Goal: Task Accomplishment & Management: Manage account settings

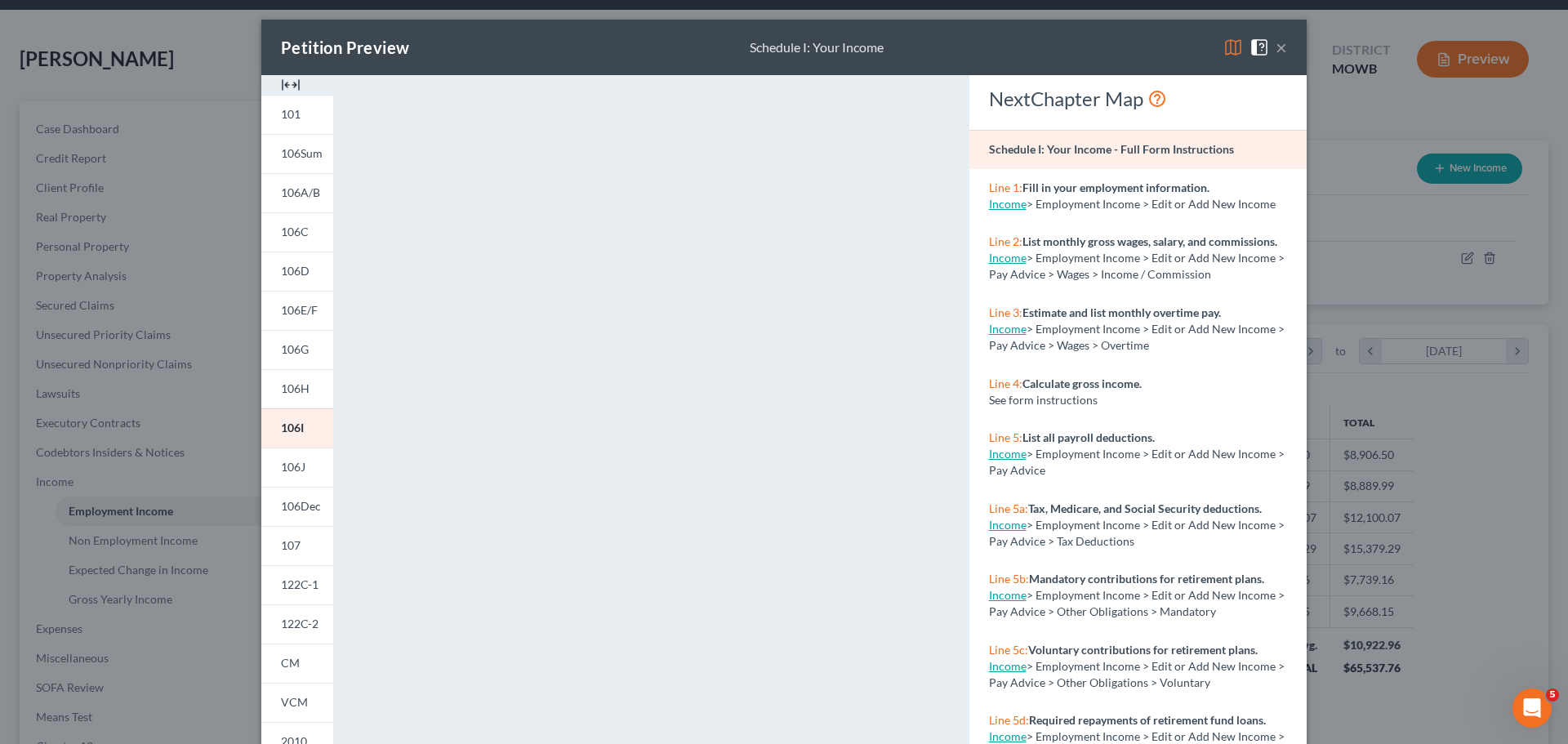
scroll to position [307, 648]
click at [1280, 46] on button "×" at bounding box center [1281, 48] width 11 height 20
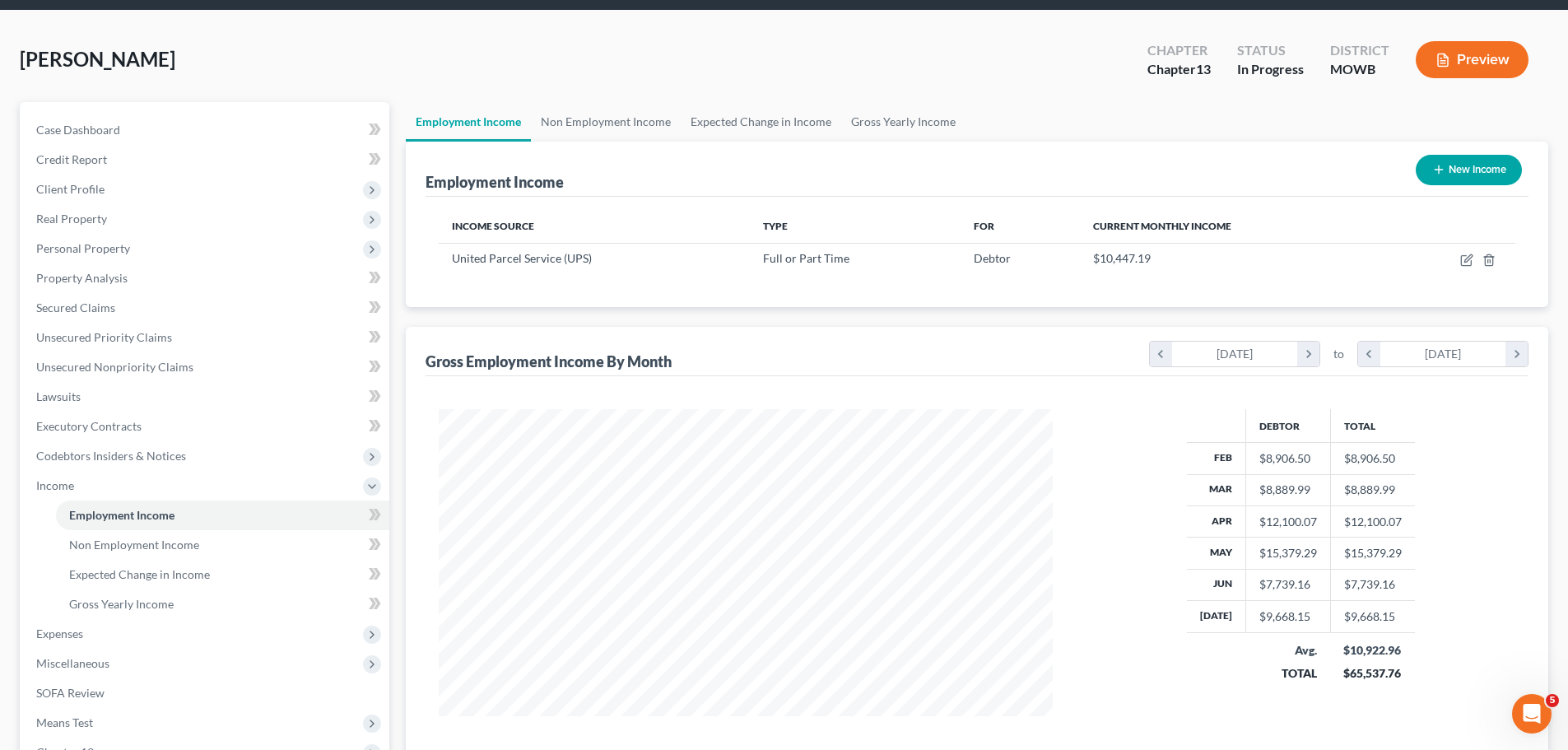
scroll to position [0, 0]
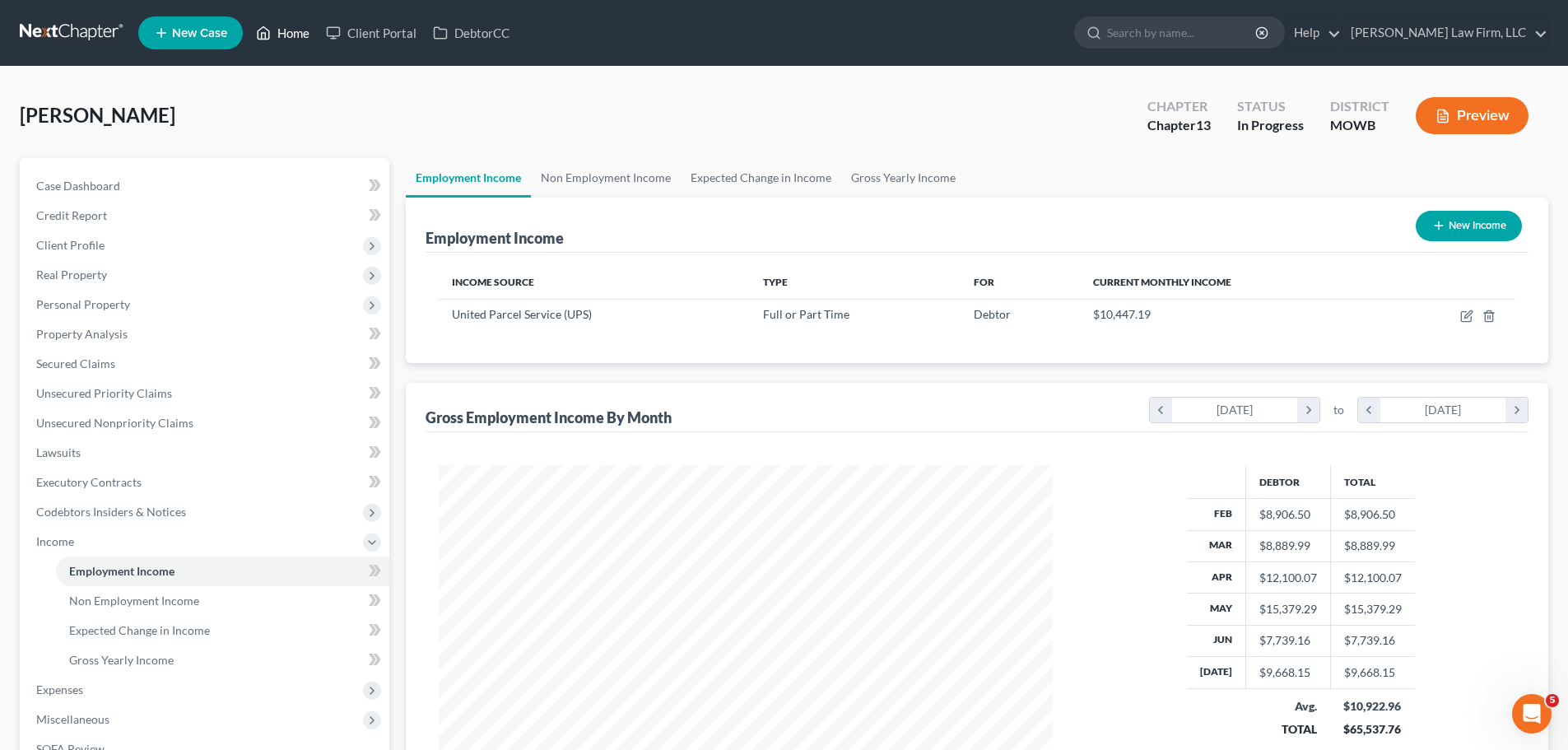
drag, startPoint x: 265, startPoint y: 39, endPoint x: 479, endPoint y: 51, distance: 214.3
click at [265, 39] on icon at bounding box center [265, 33] width 12 height 12
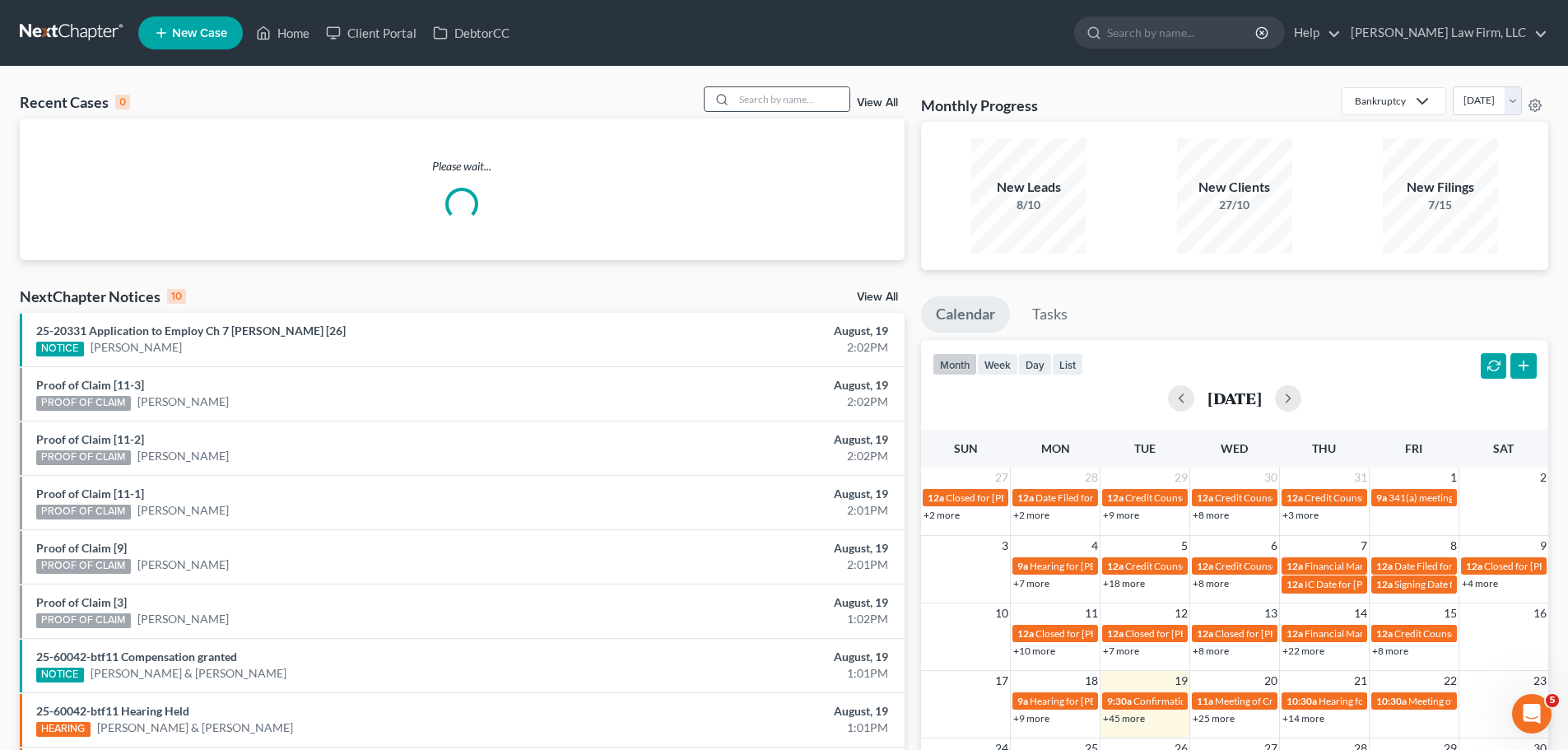
click at [782, 93] on input "search" at bounding box center [791, 99] width 115 height 24
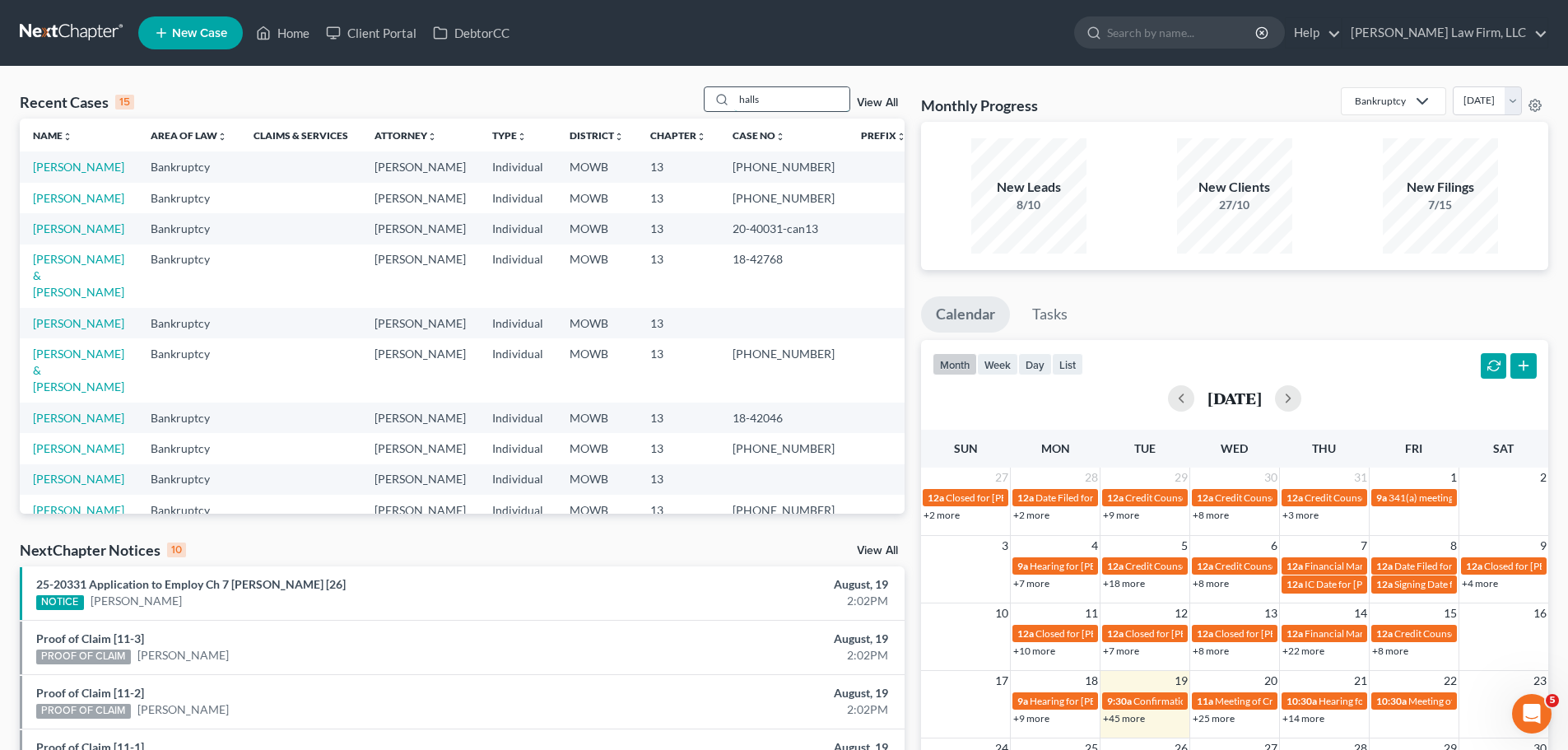
type input "halls"
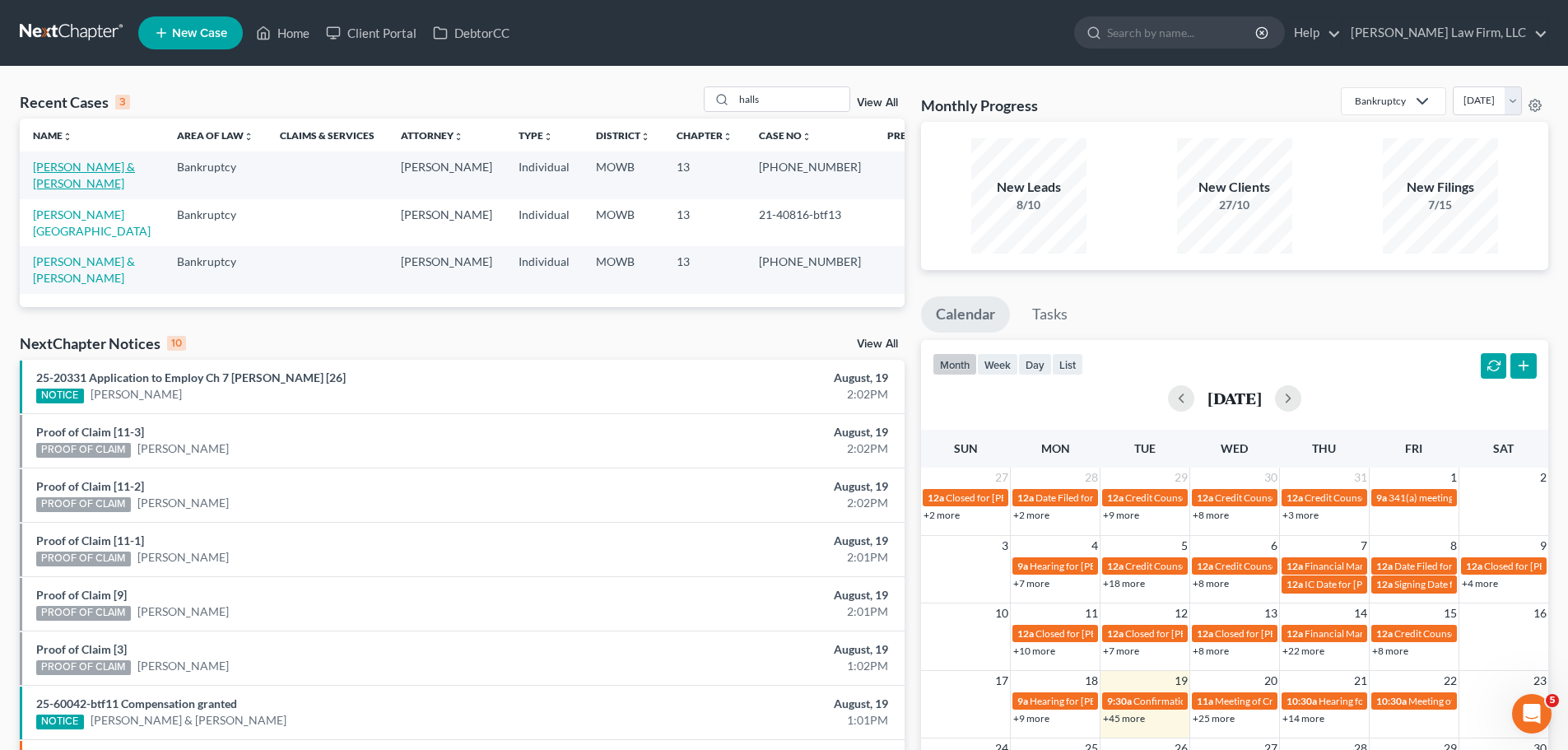
click at [102, 160] on link "[PERSON_NAME] & [PERSON_NAME]" at bounding box center [83, 174] width 102 height 31
select select "4"
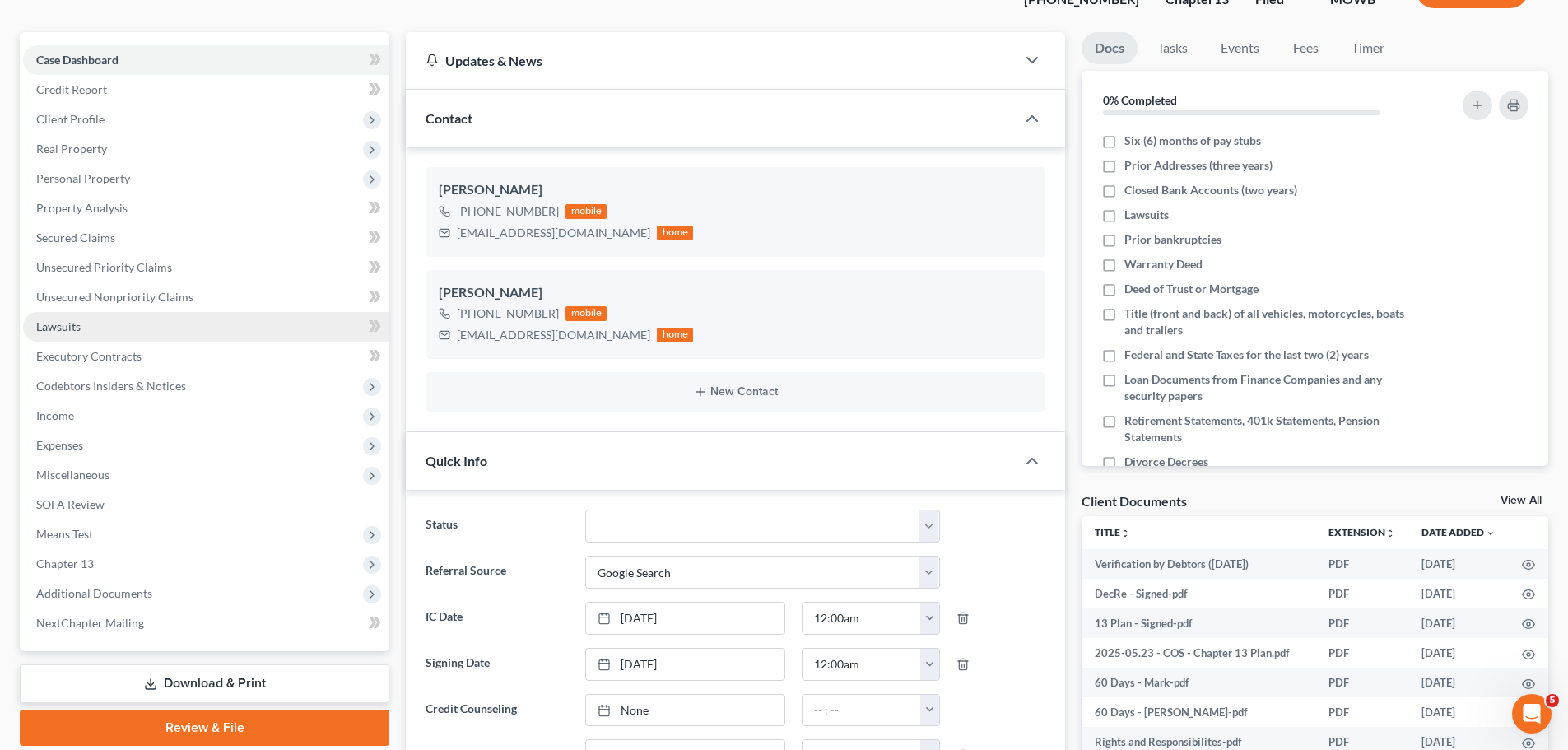
scroll to position [247, 0]
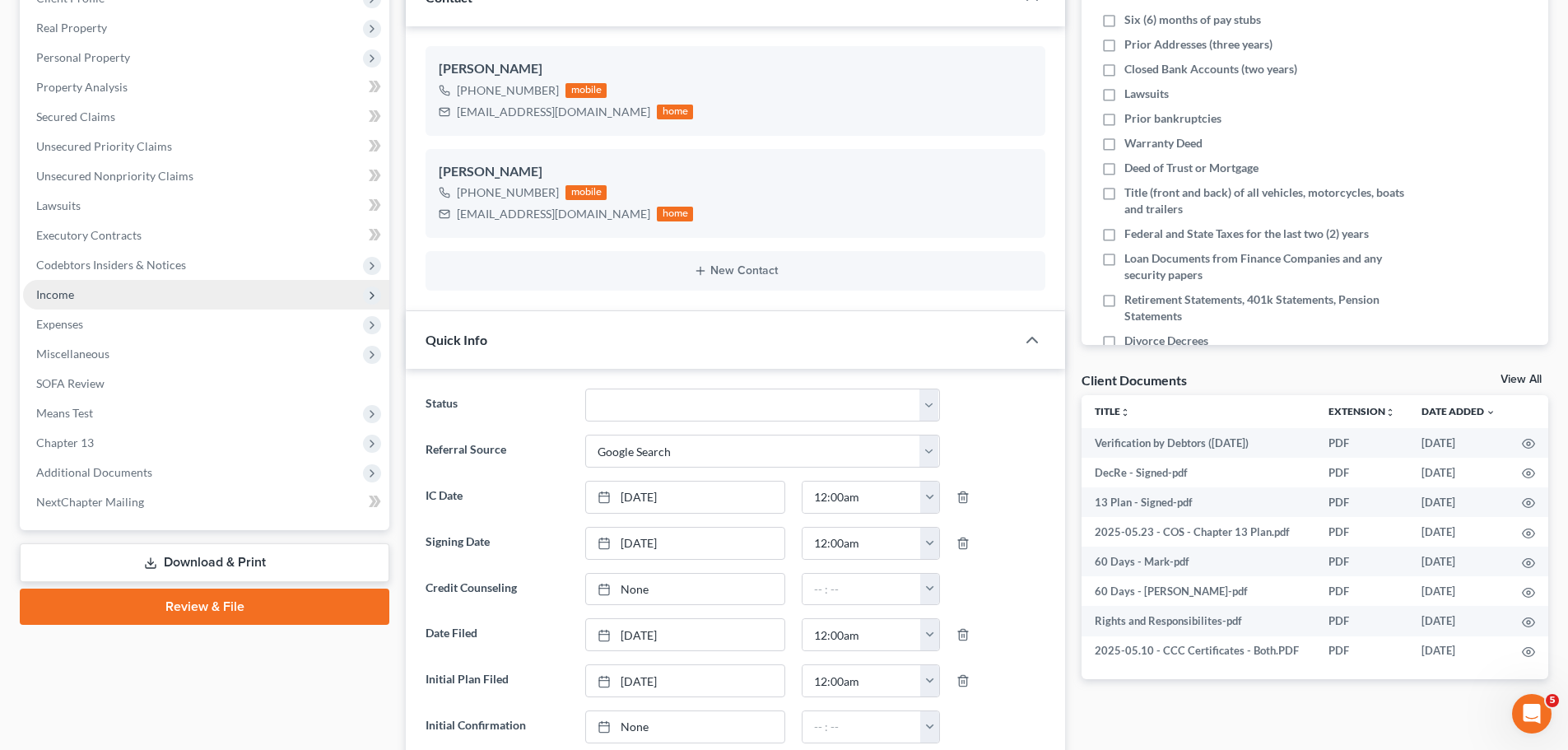
click at [94, 289] on span "Income" at bounding box center [206, 295] width 366 height 30
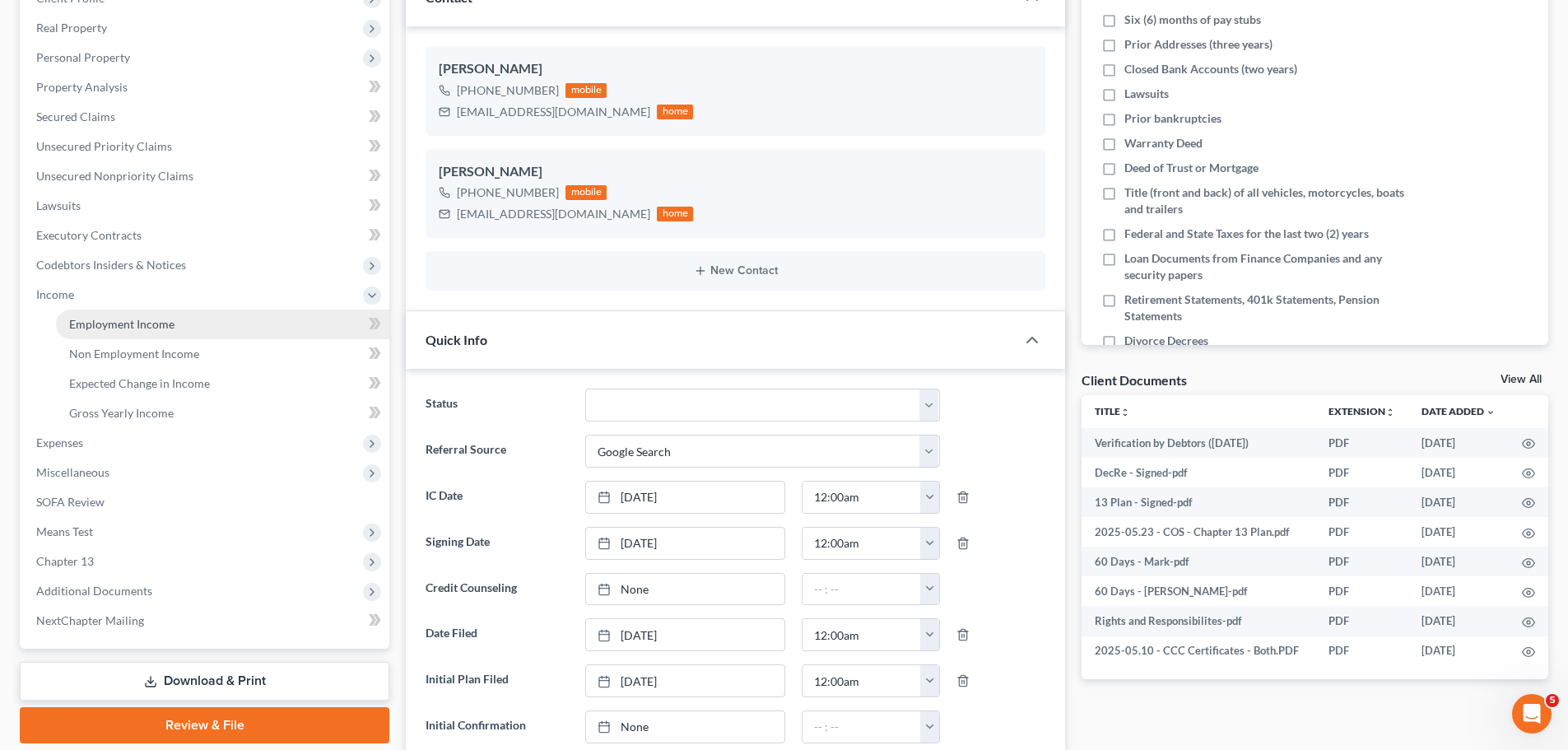
click at [161, 329] on span "Employment Income" at bounding box center [122, 323] width 105 height 14
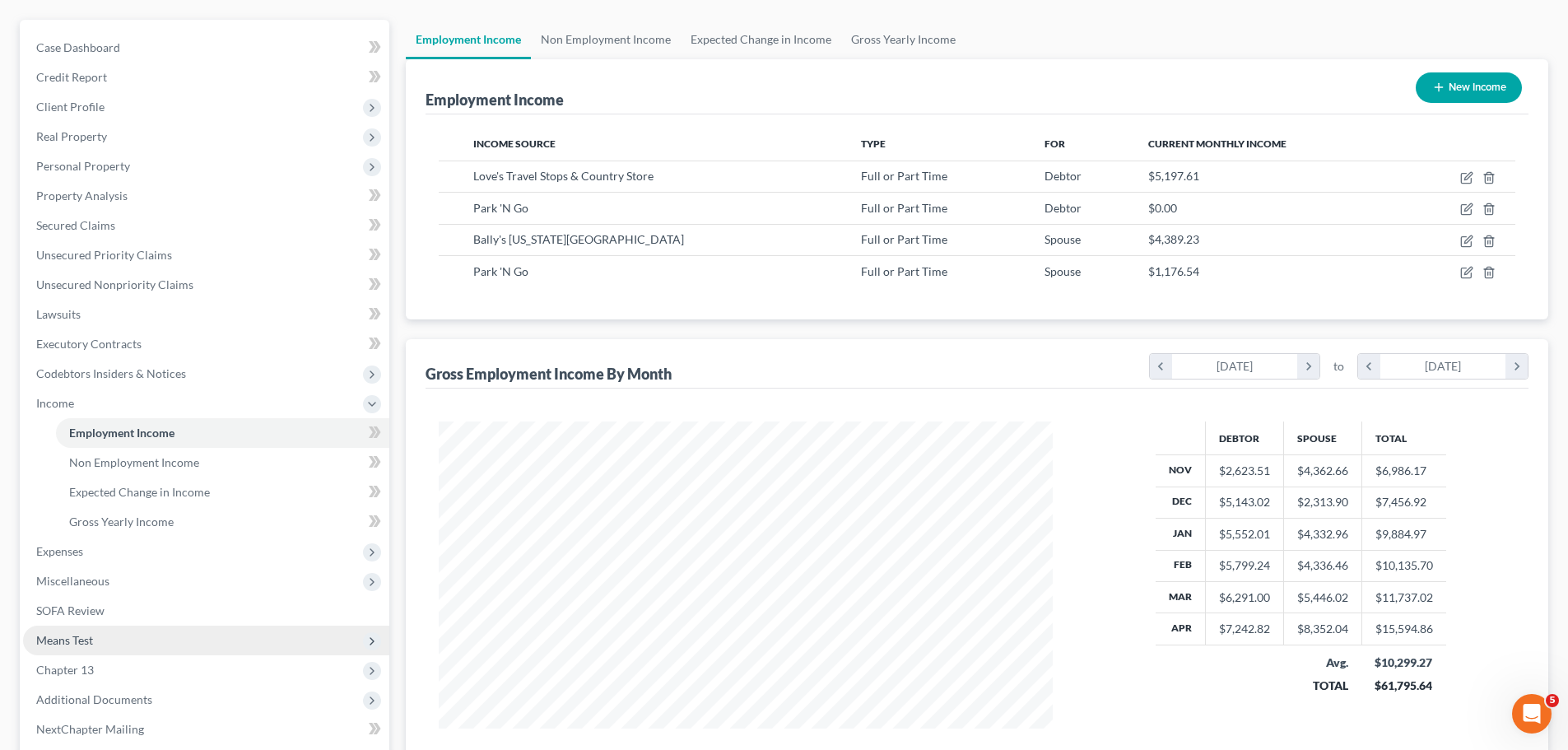
scroll to position [303, 0]
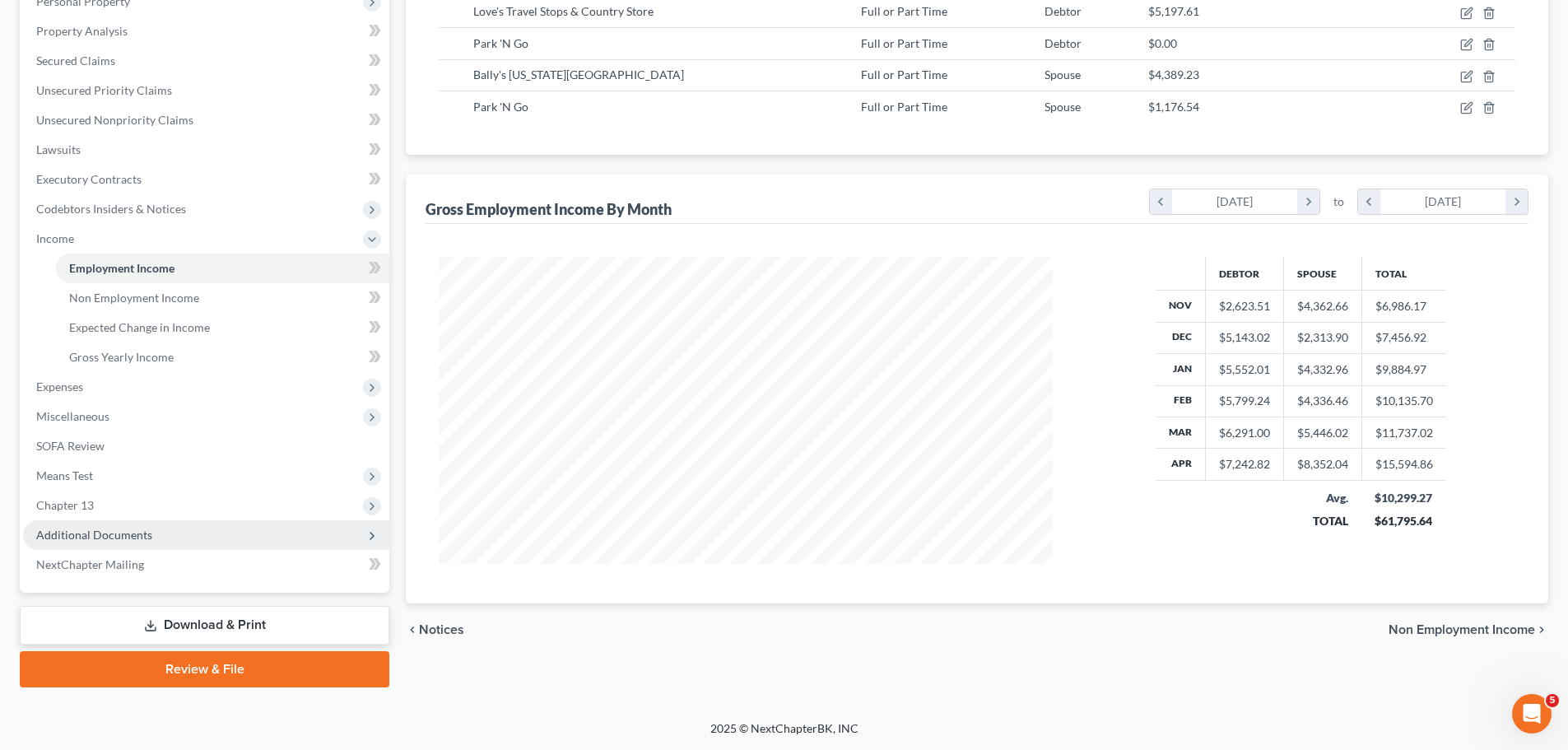
click at [150, 531] on span "Additional Documents" at bounding box center [206, 535] width 366 height 30
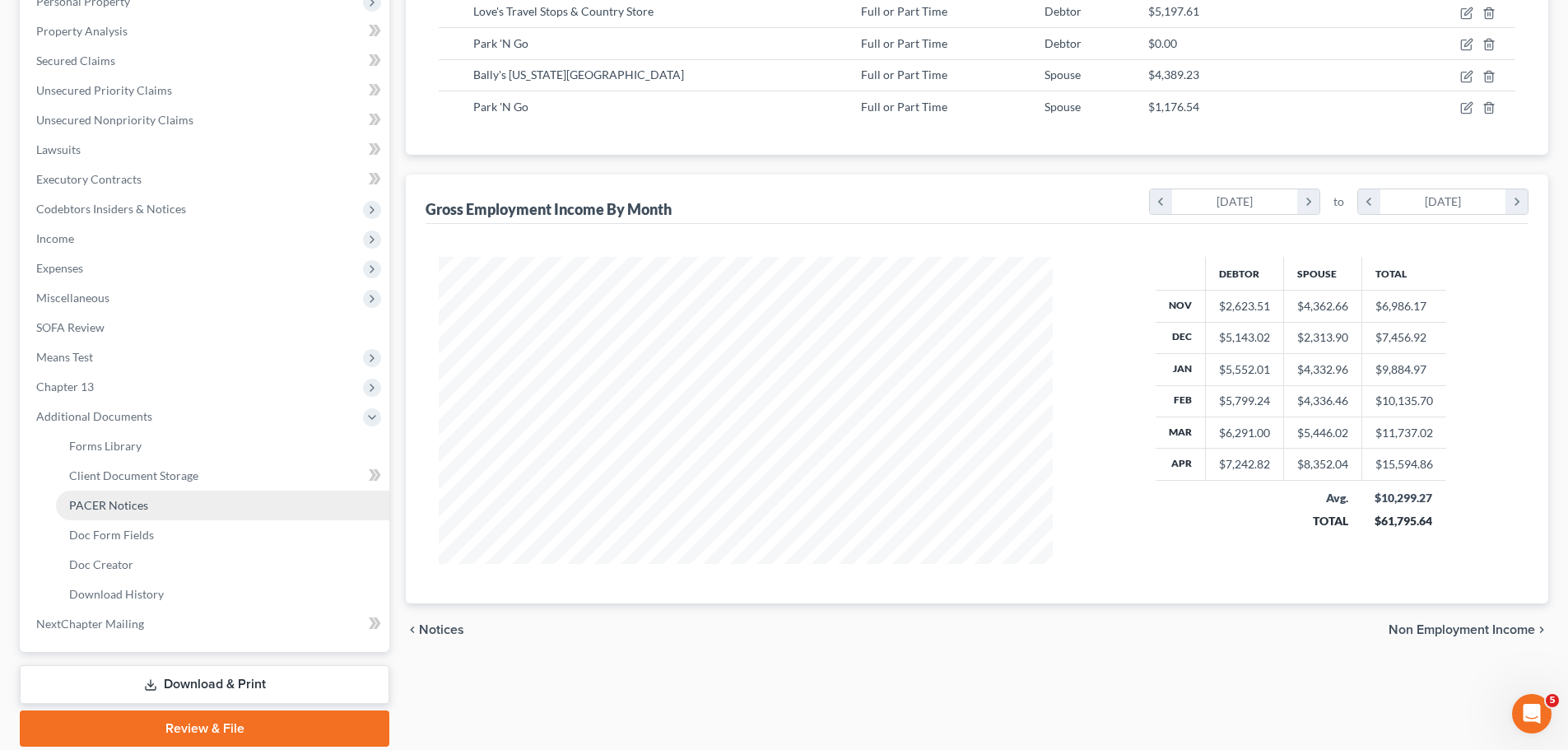
click at [146, 510] on link "PACER Notices" at bounding box center [222, 505] width 333 height 30
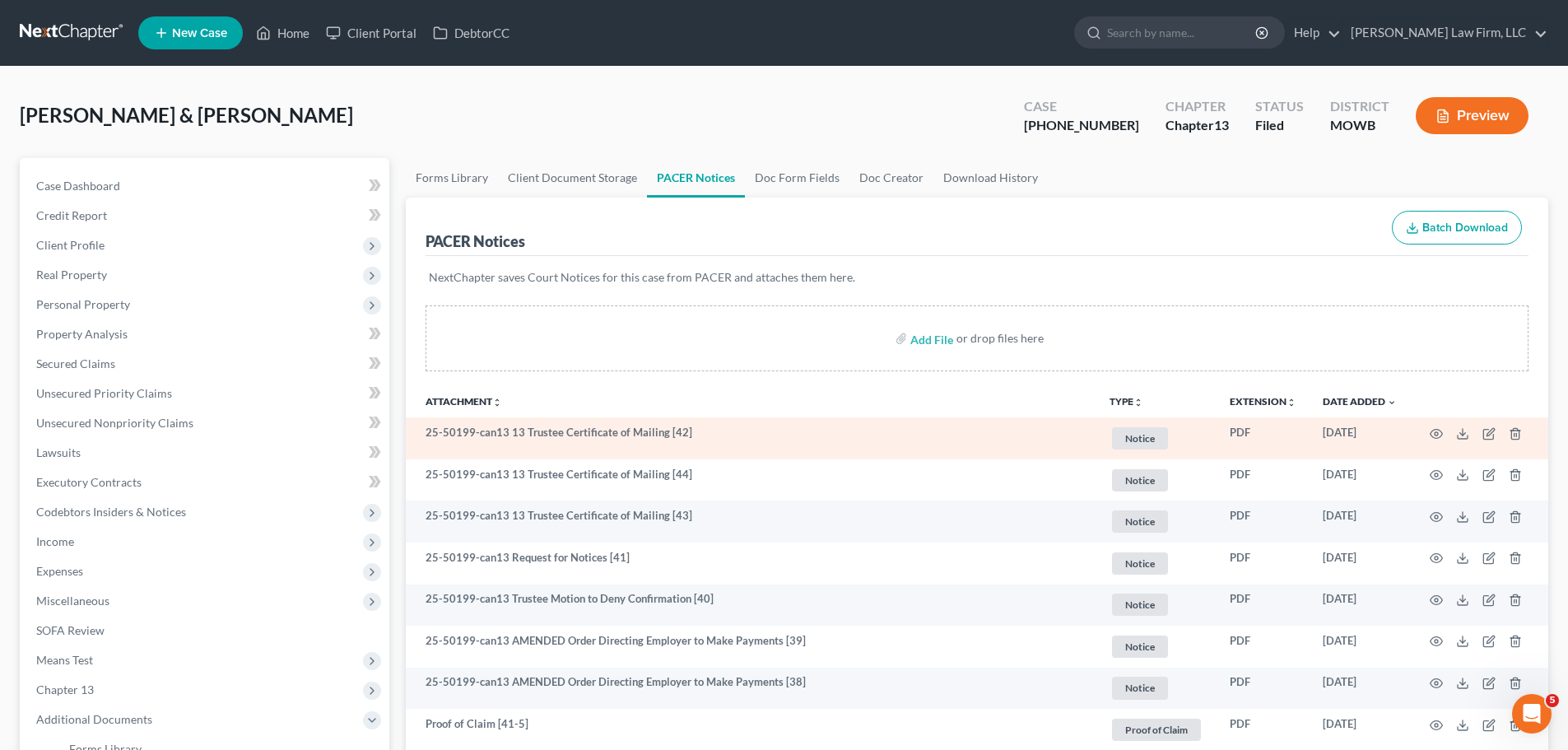
click at [1132, 432] on span "Notice" at bounding box center [1140, 438] width 56 height 22
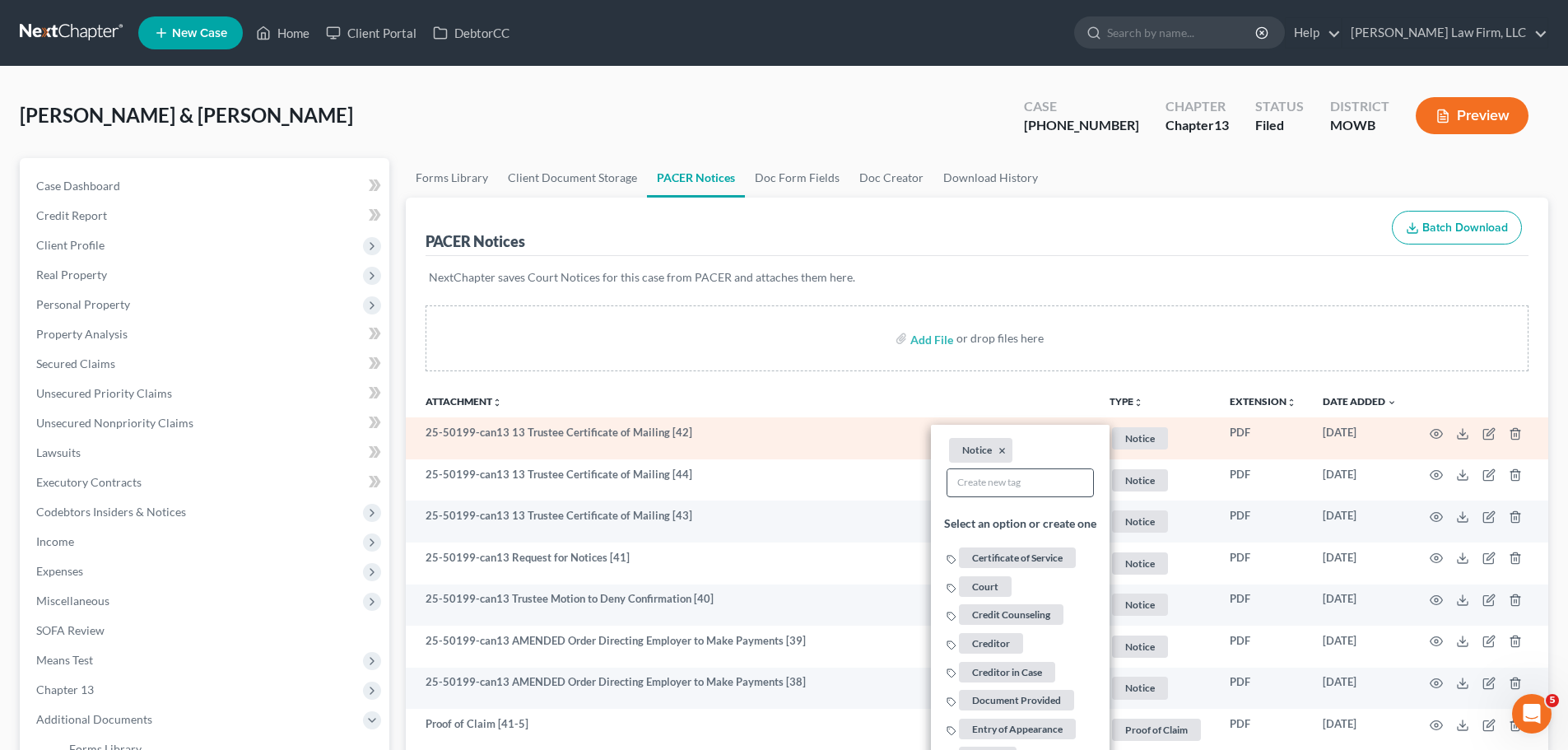
drag, startPoint x: 1049, startPoint y: 551, endPoint x: 1021, endPoint y: 500, distance: 58.2
click at [1047, 551] on span "Certificate of Service" at bounding box center [1017, 557] width 117 height 21
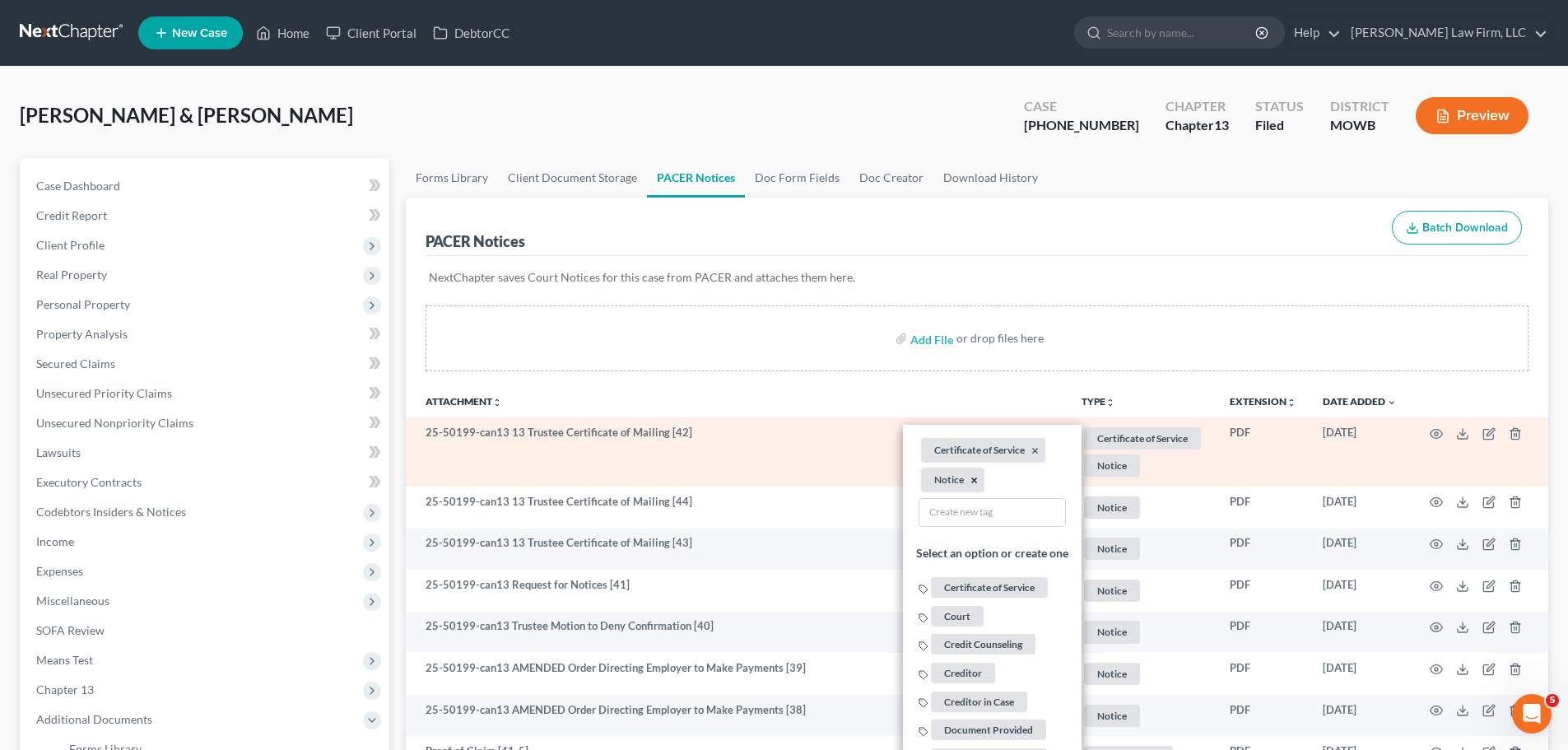
click at [971, 481] on button "×" at bounding box center [974, 481] width 7 height 15
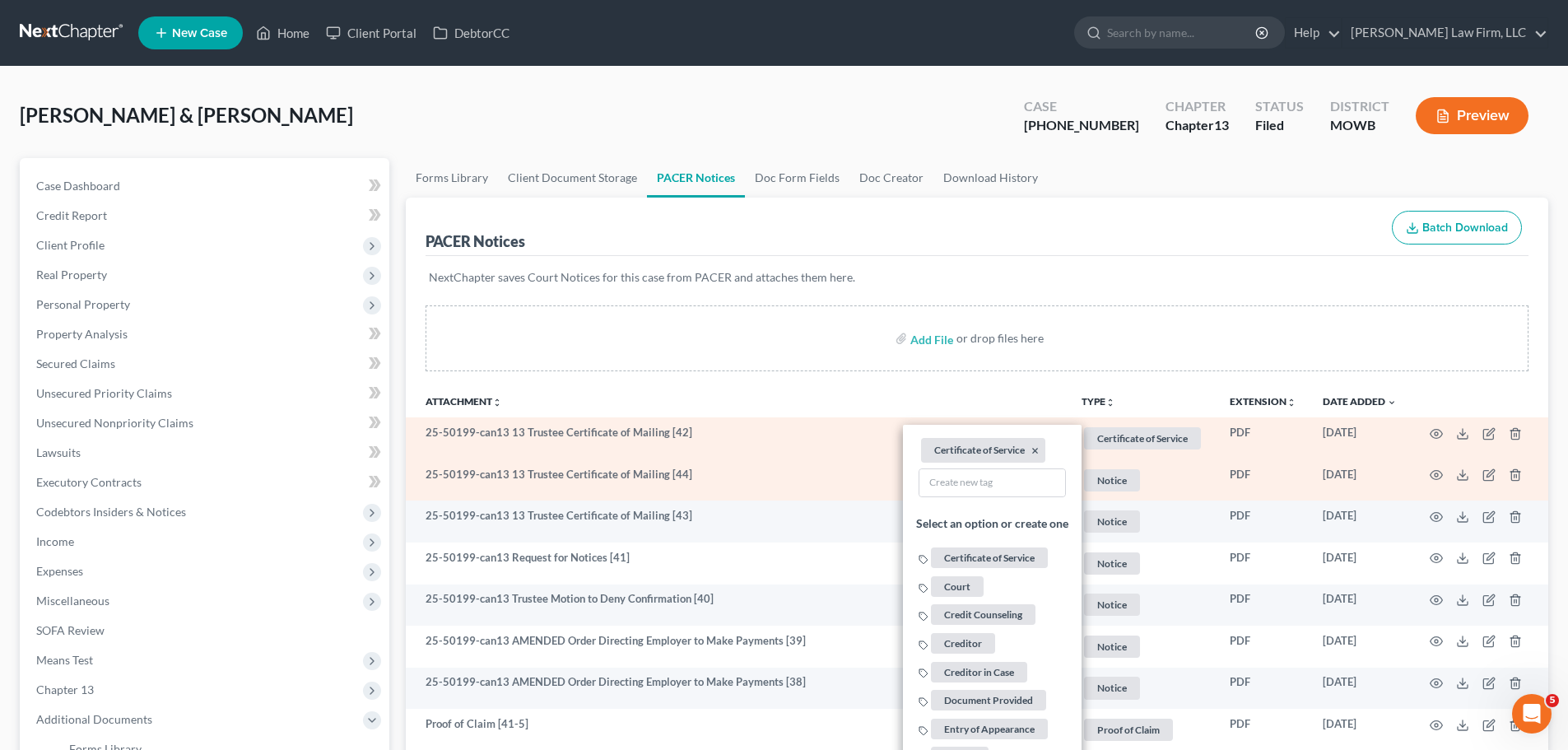
click at [1108, 450] on span "Notice" at bounding box center [1141, 438] width 117 height 22
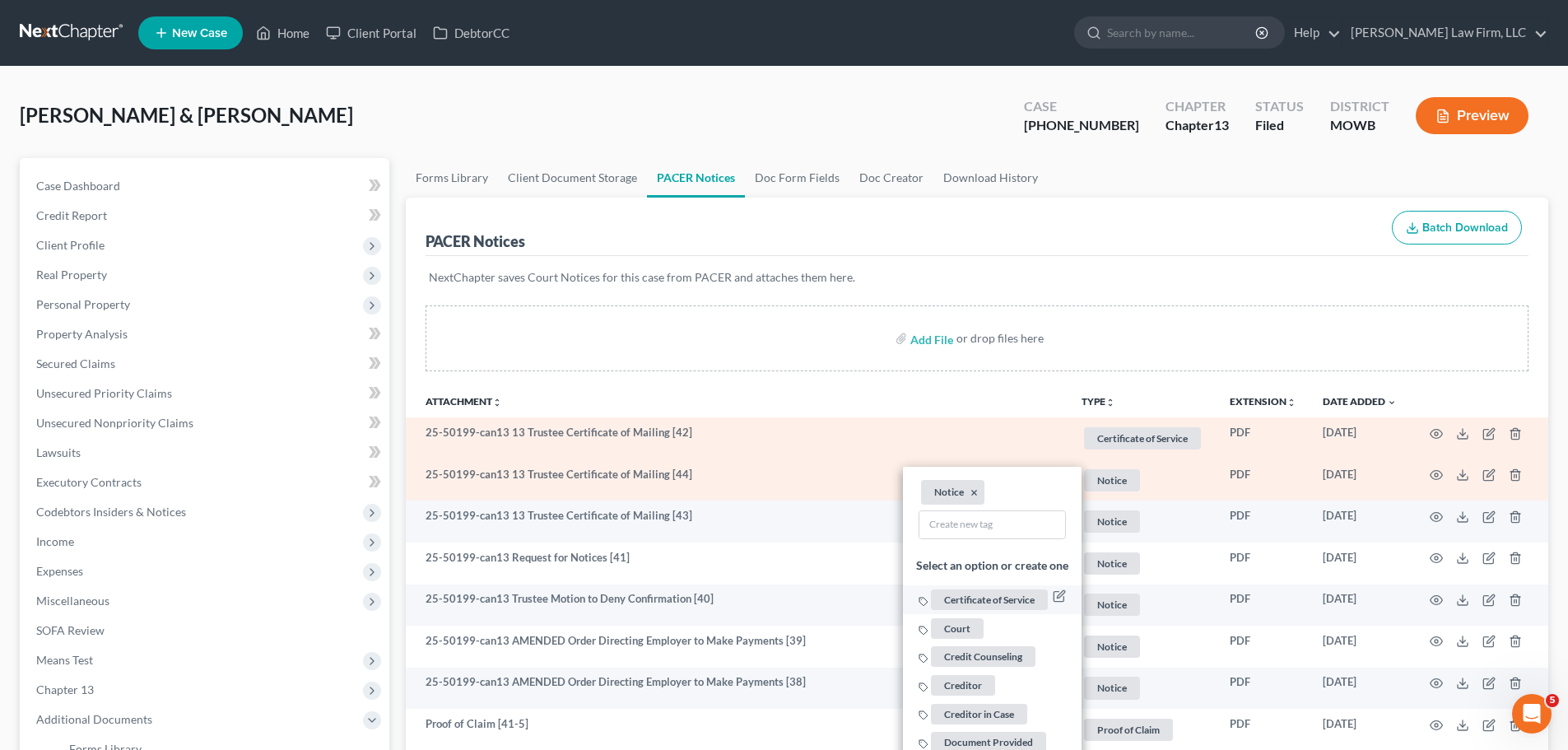
click at [995, 604] on span "Certificate of Service" at bounding box center [989, 600] width 117 height 21
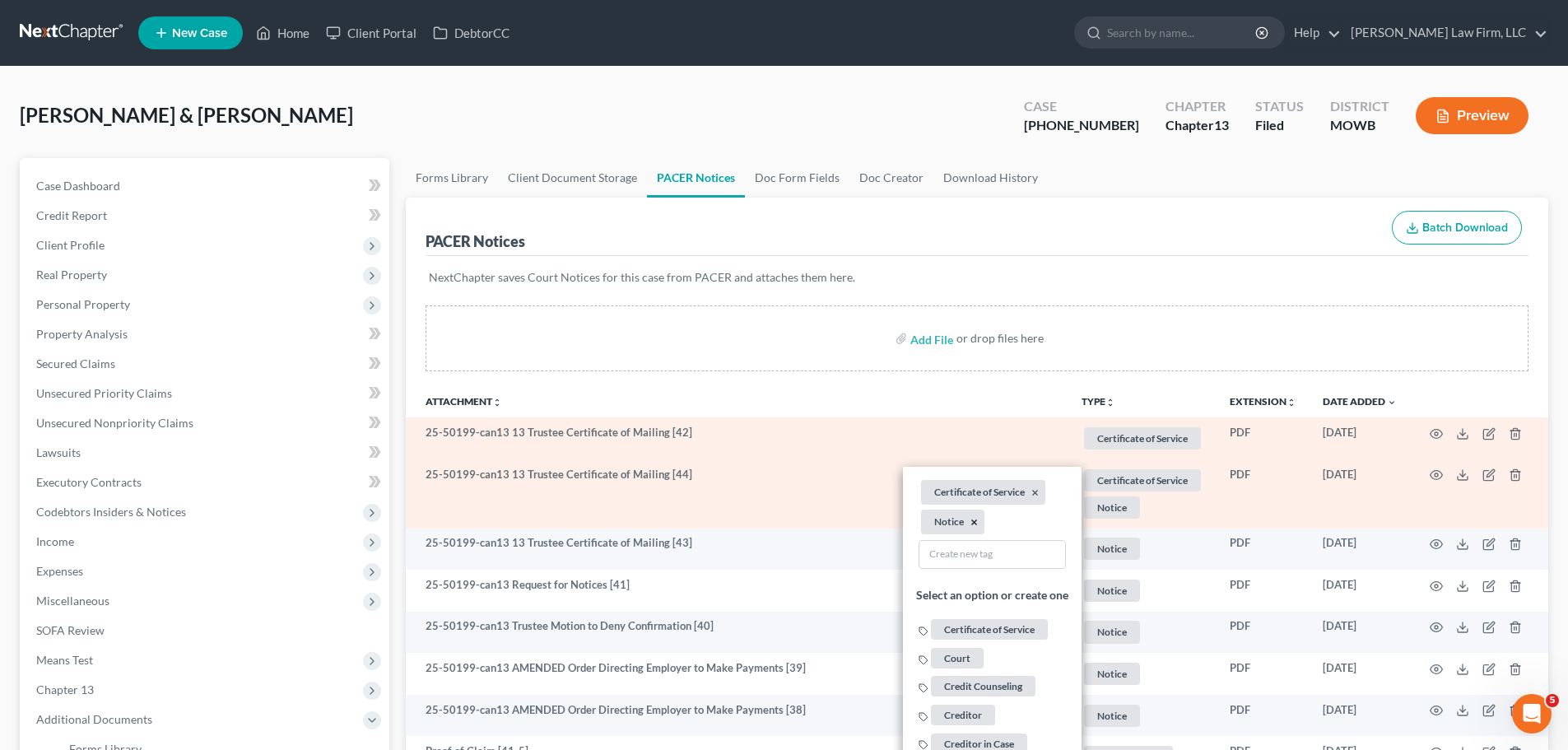
click at [973, 523] on button "×" at bounding box center [974, 522] width 7 height 15
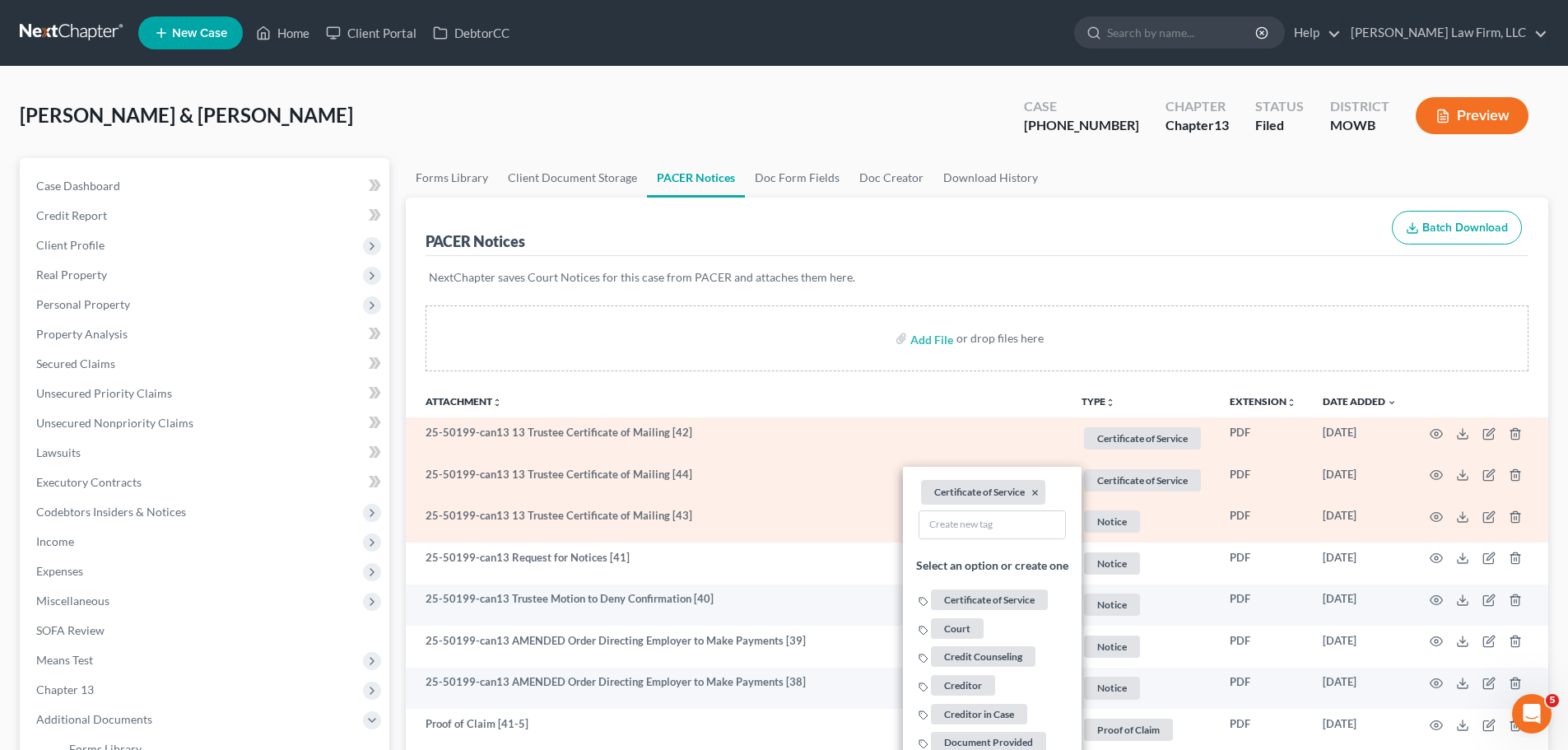
click at [1123, 450] on span "Notice" at bounding box center [1141, 438] width 117 height 22
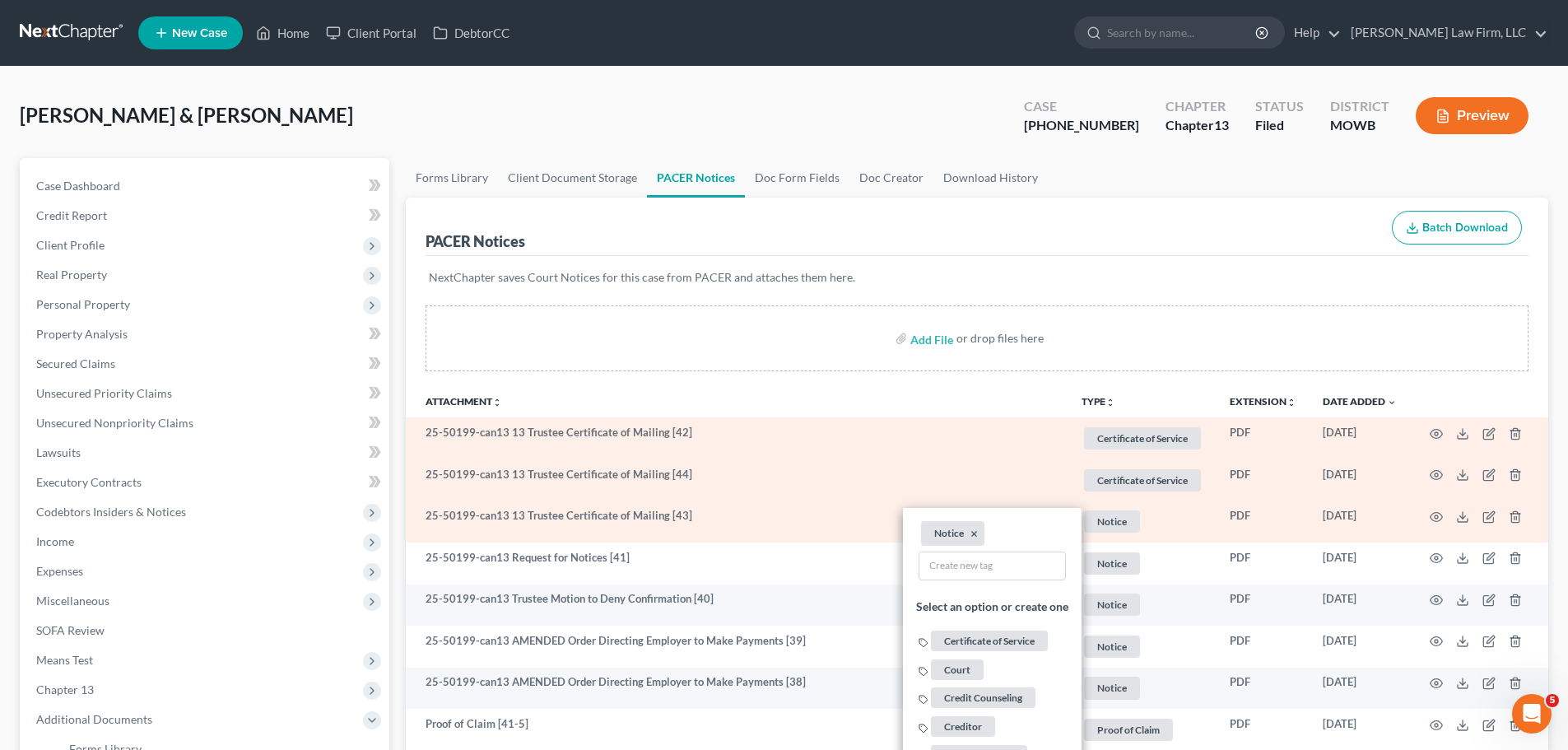
click at [966, 531] on li "Notice ×" at bounding box center [952, 533] width 64 height 25
click at [970, 531] on button "×" at bounding box center [974, 534] width 7 height 15
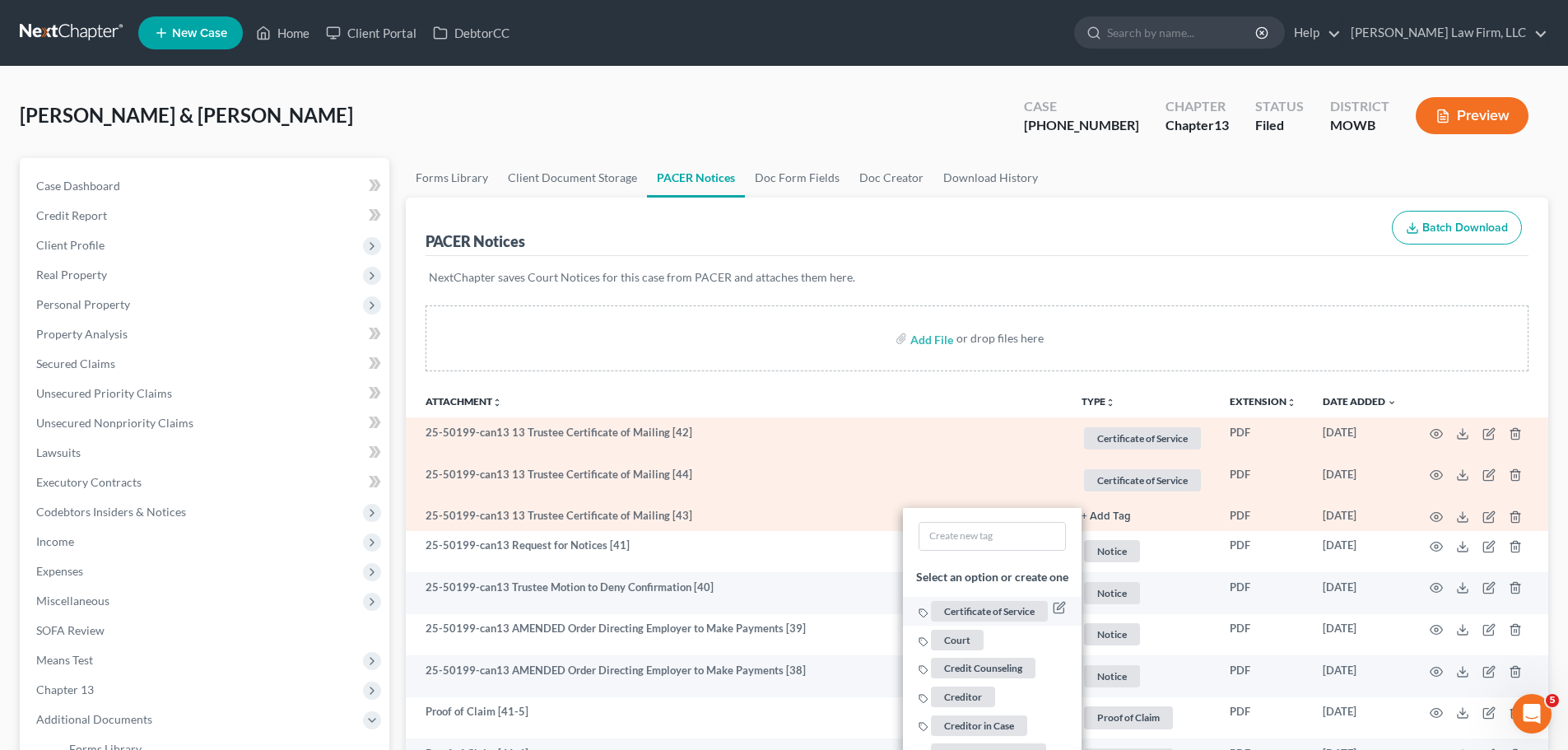
click at [994, 610] on span "Certificate of Service" at bounding box center [989, 611] width 117 height 21
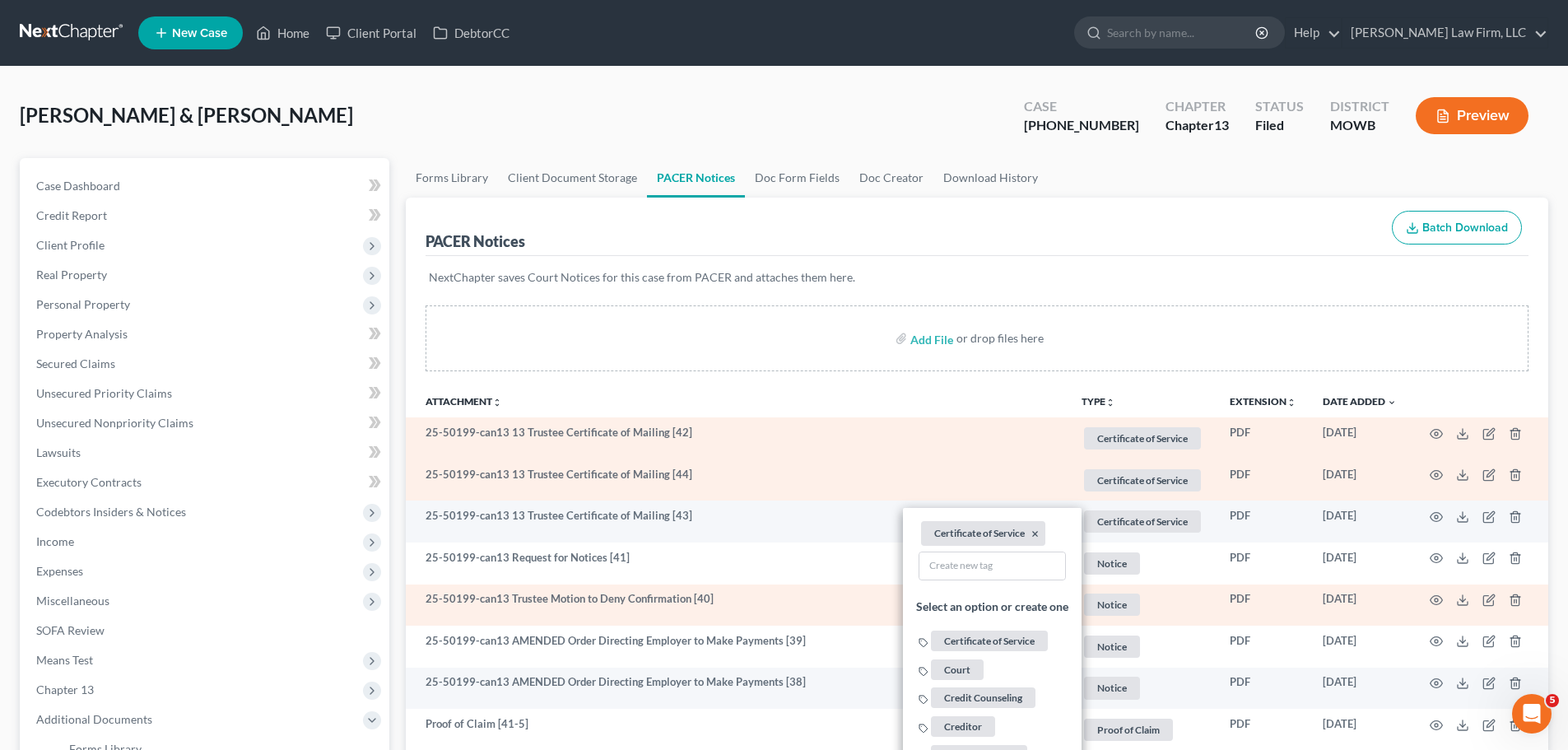
click at [1130, 450] on span "Notice" at bounding box center [1141, 438] width 117 height 22
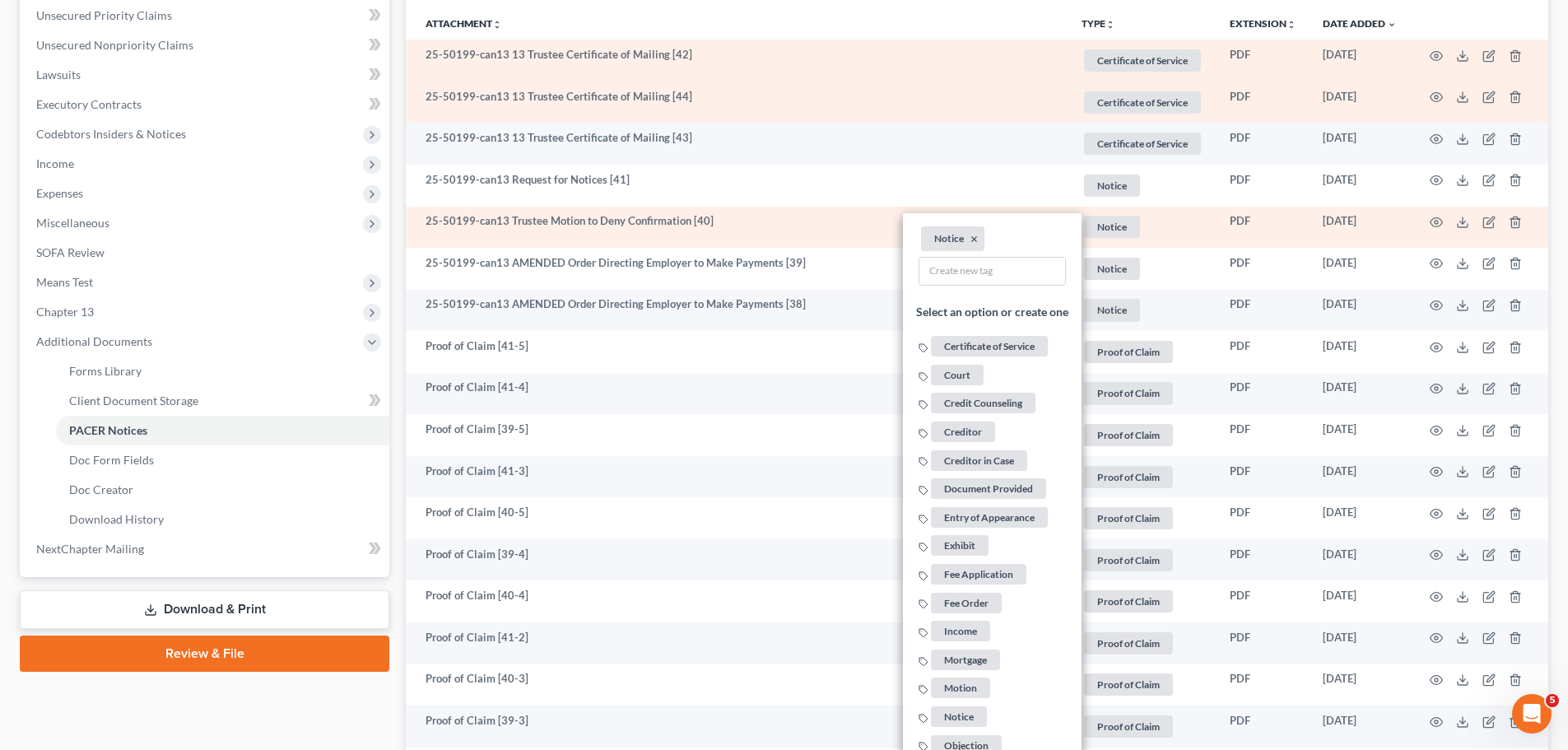
scroll to position [412, 0]
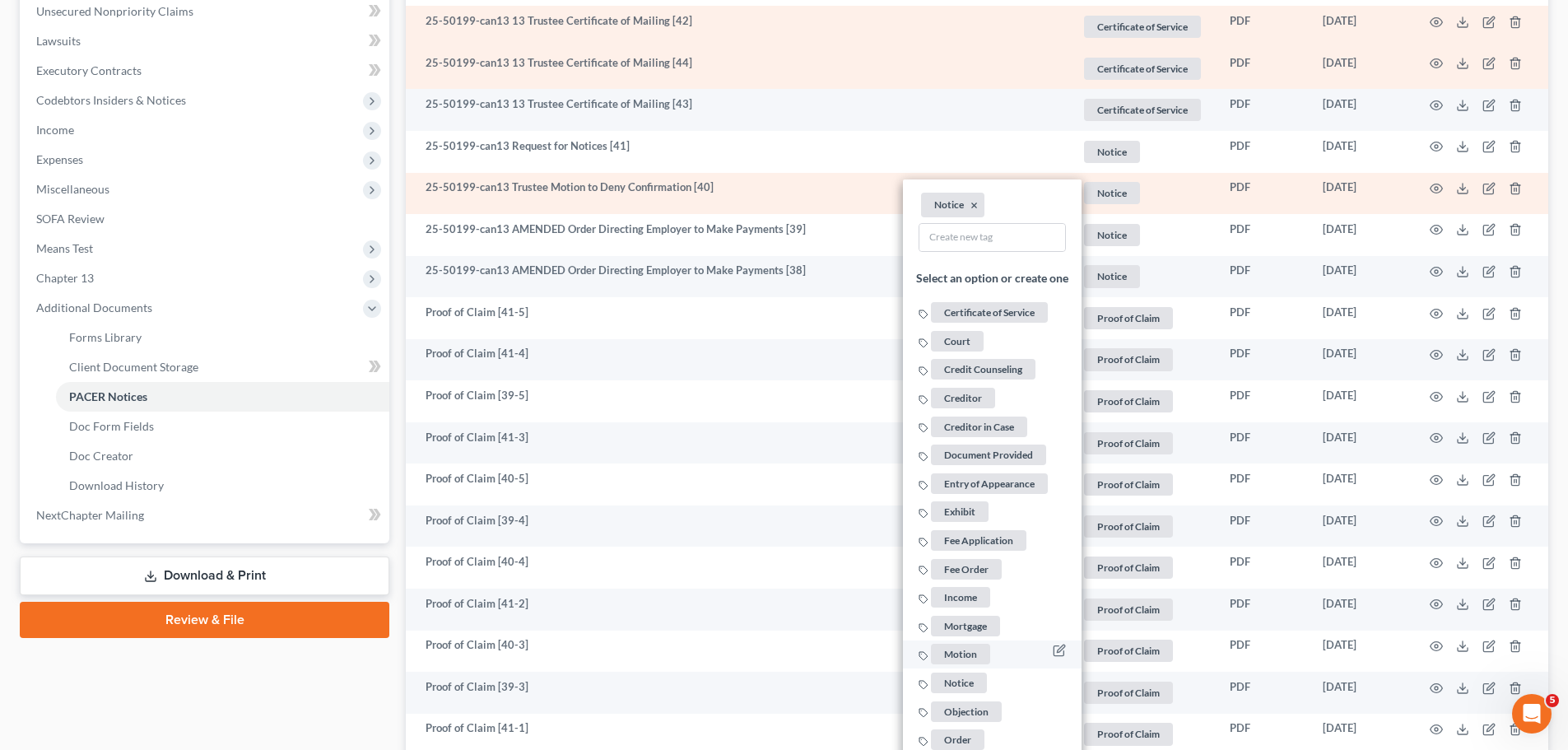
click at [965, 647] on span "Motion" at bounding box center [960, 655] width 60 height 21
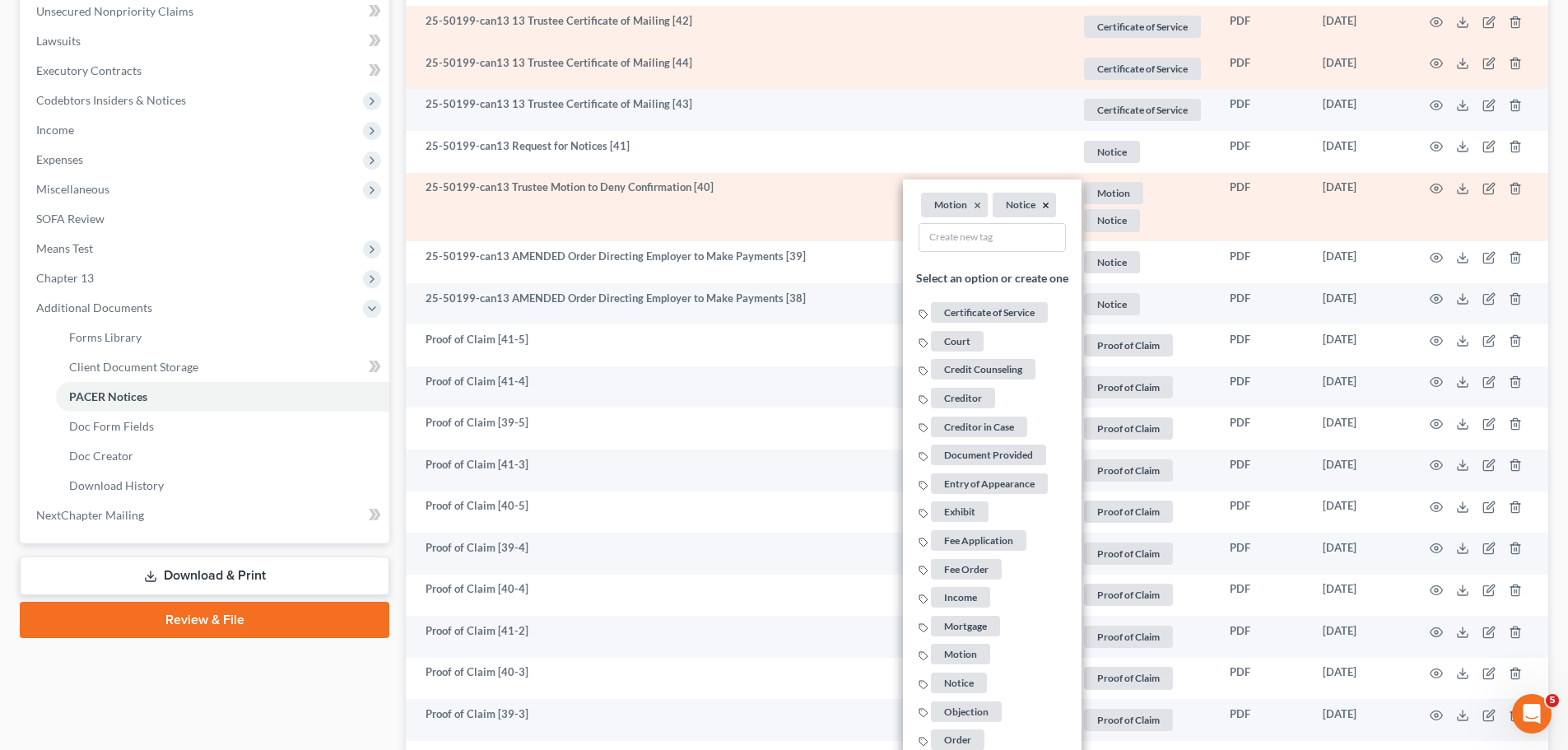
click at [1043, 203] on button "×" at bounding box center [1046, 206] width 7 height 15
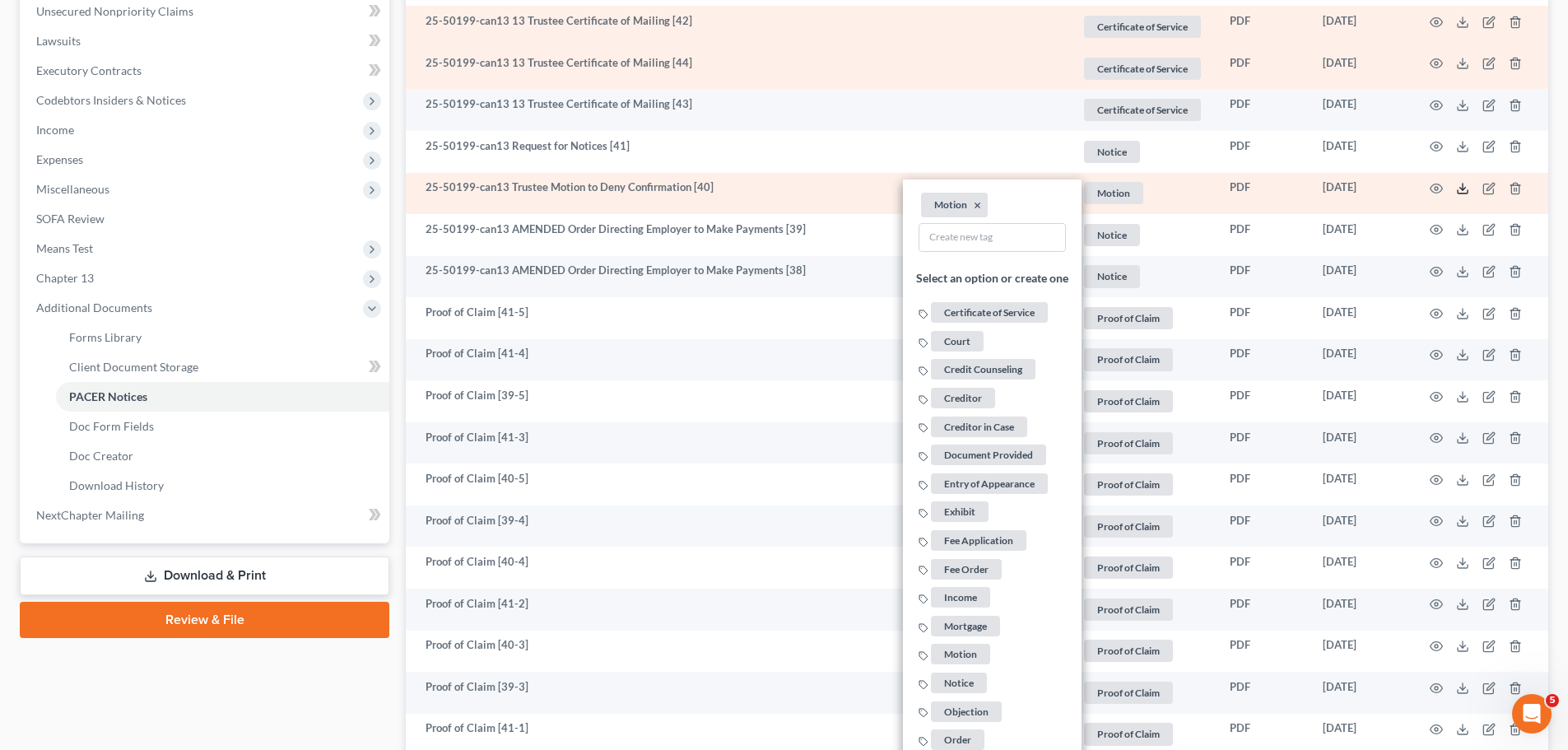
click at [1465, 184] on icon at bounding box center [1462, 189] width 13 height 13
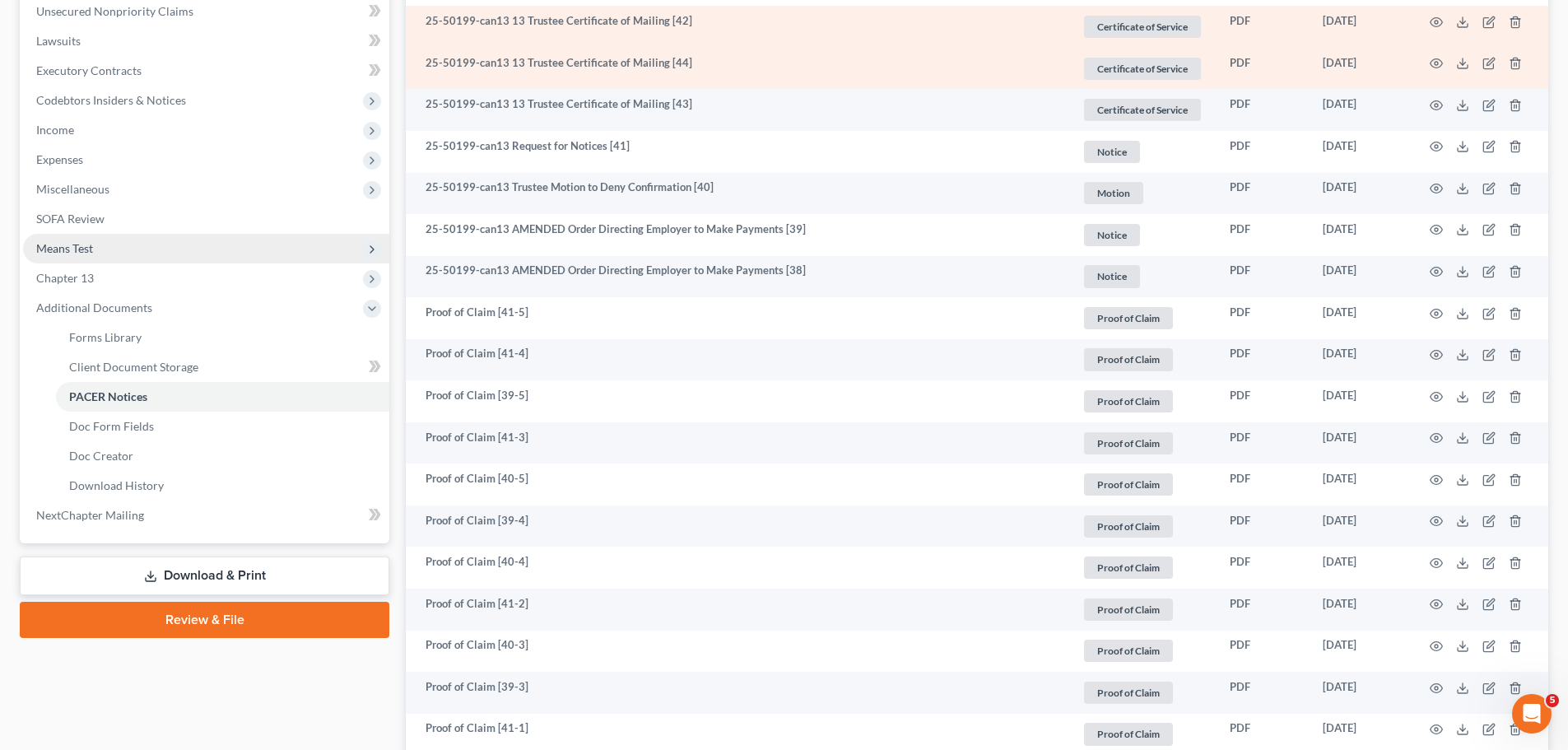
click at [131, 251] on span "Means Test" at bounding box center [206, 249] width 366 height 30
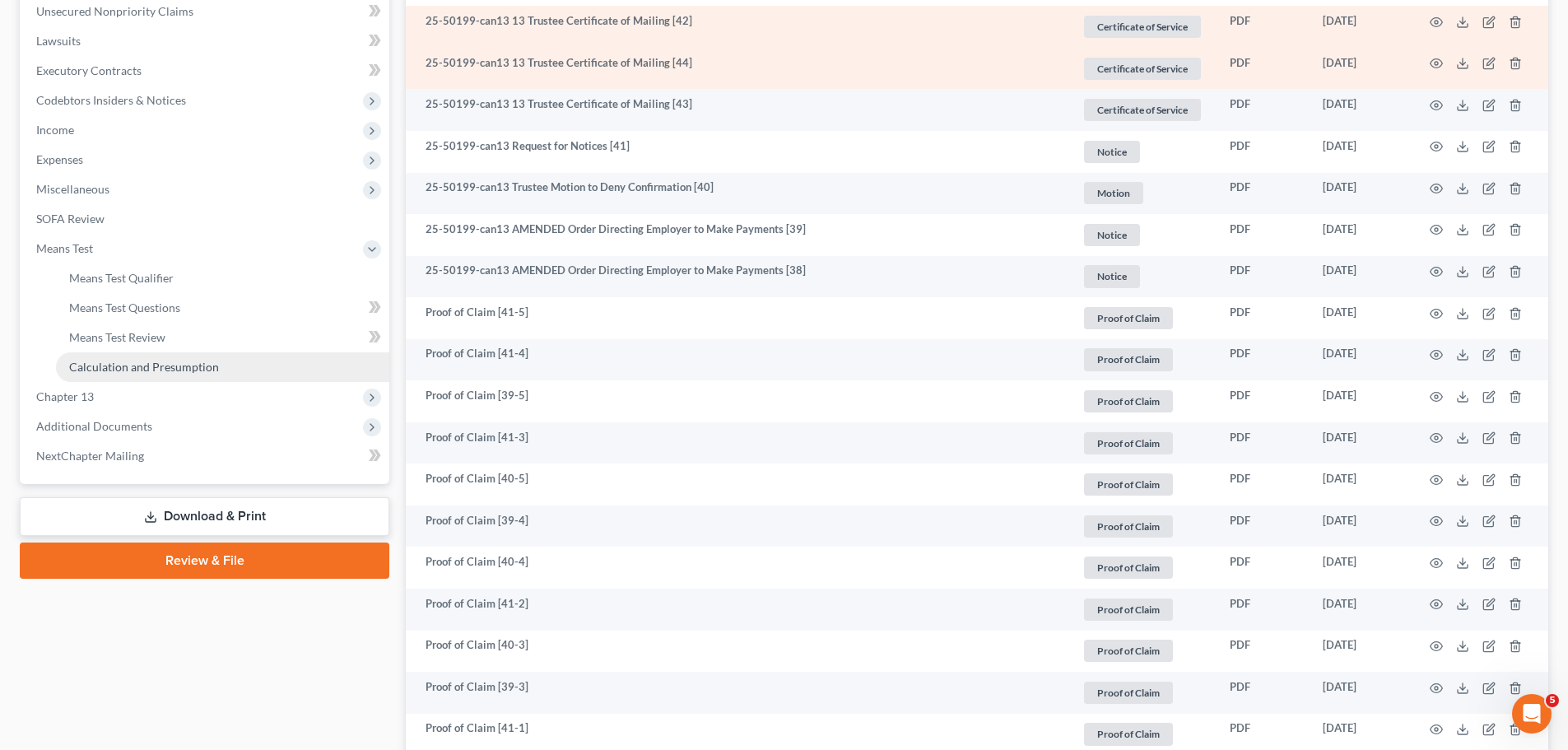
click at [180, 371] on span "Calculation and Presumption" at bounding box center [144, 366] width 150 height 14
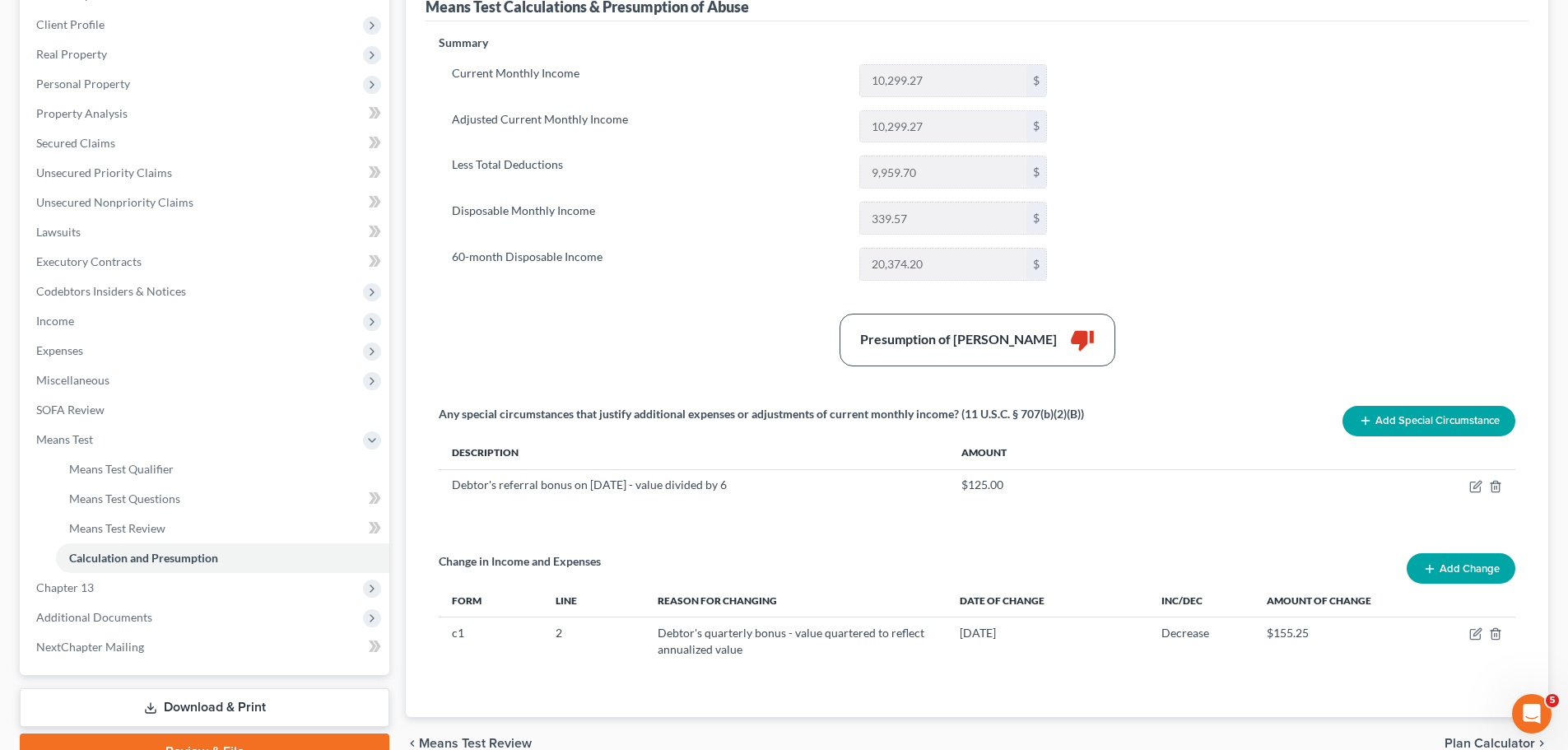
scroll to position [138, 0]
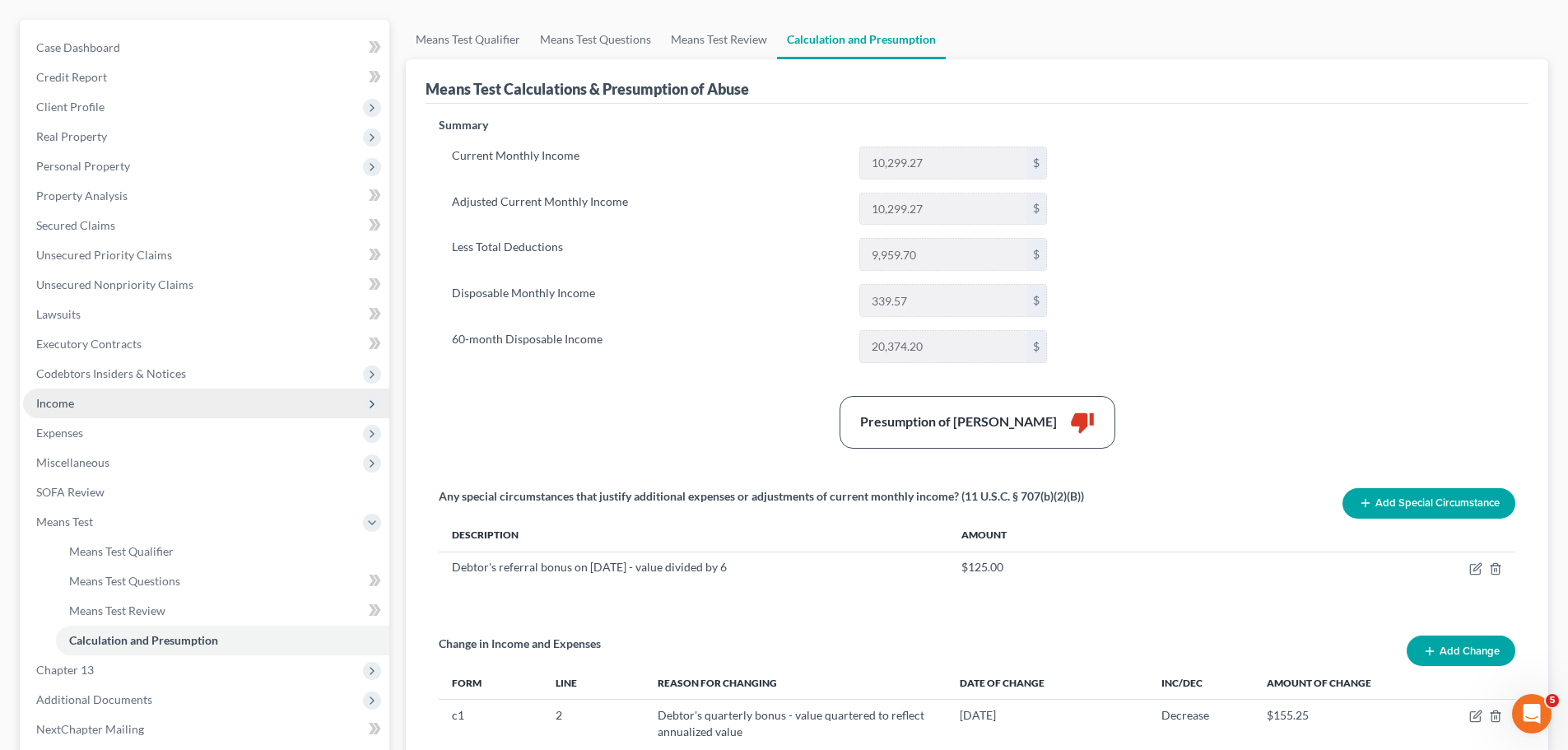
click at [79, 405] on span "Income" at bounding box center [206, 404] width 366 height 30
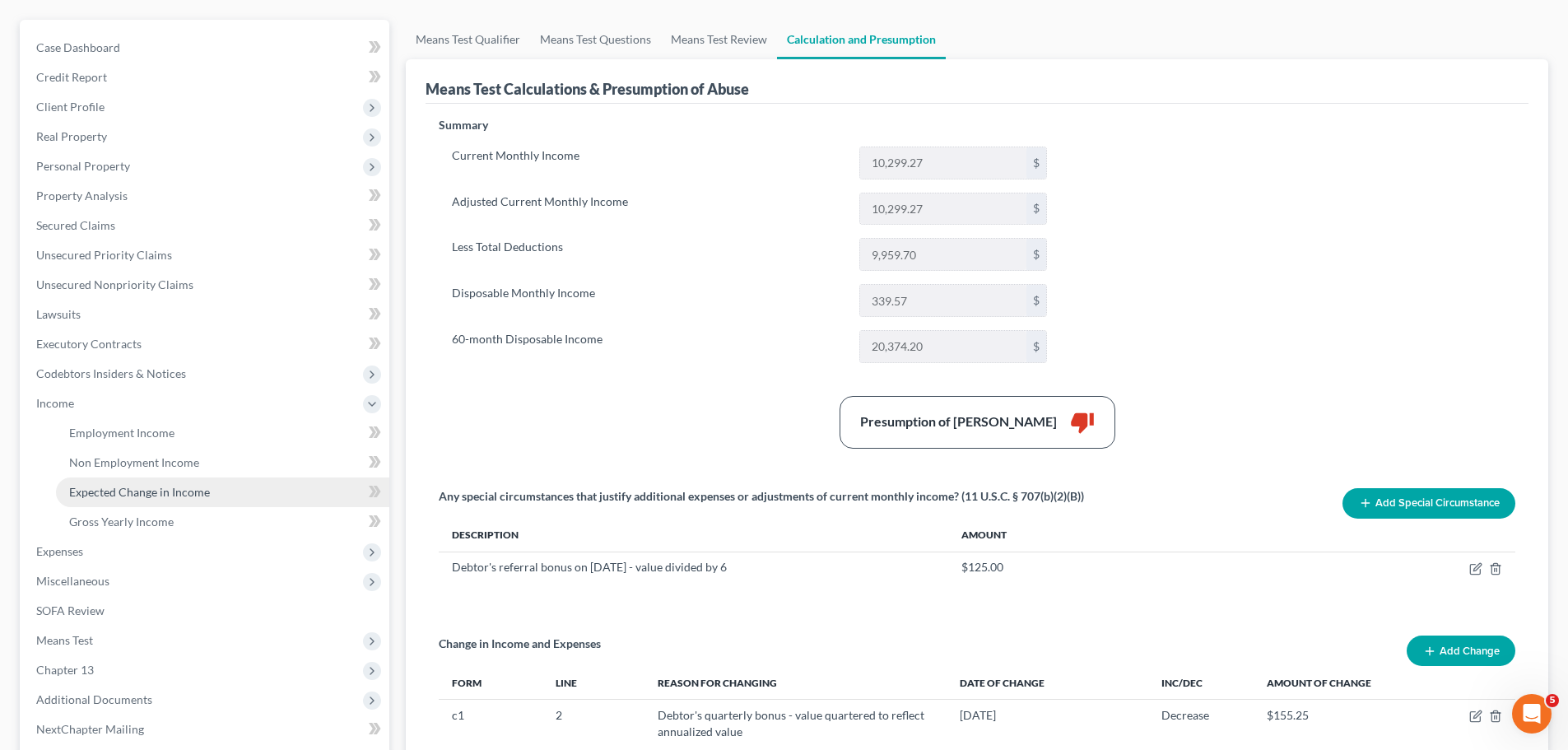
click at [162, 491] on span "Expected Change in Income" at bounding box center [140, 491] width 141 height 14
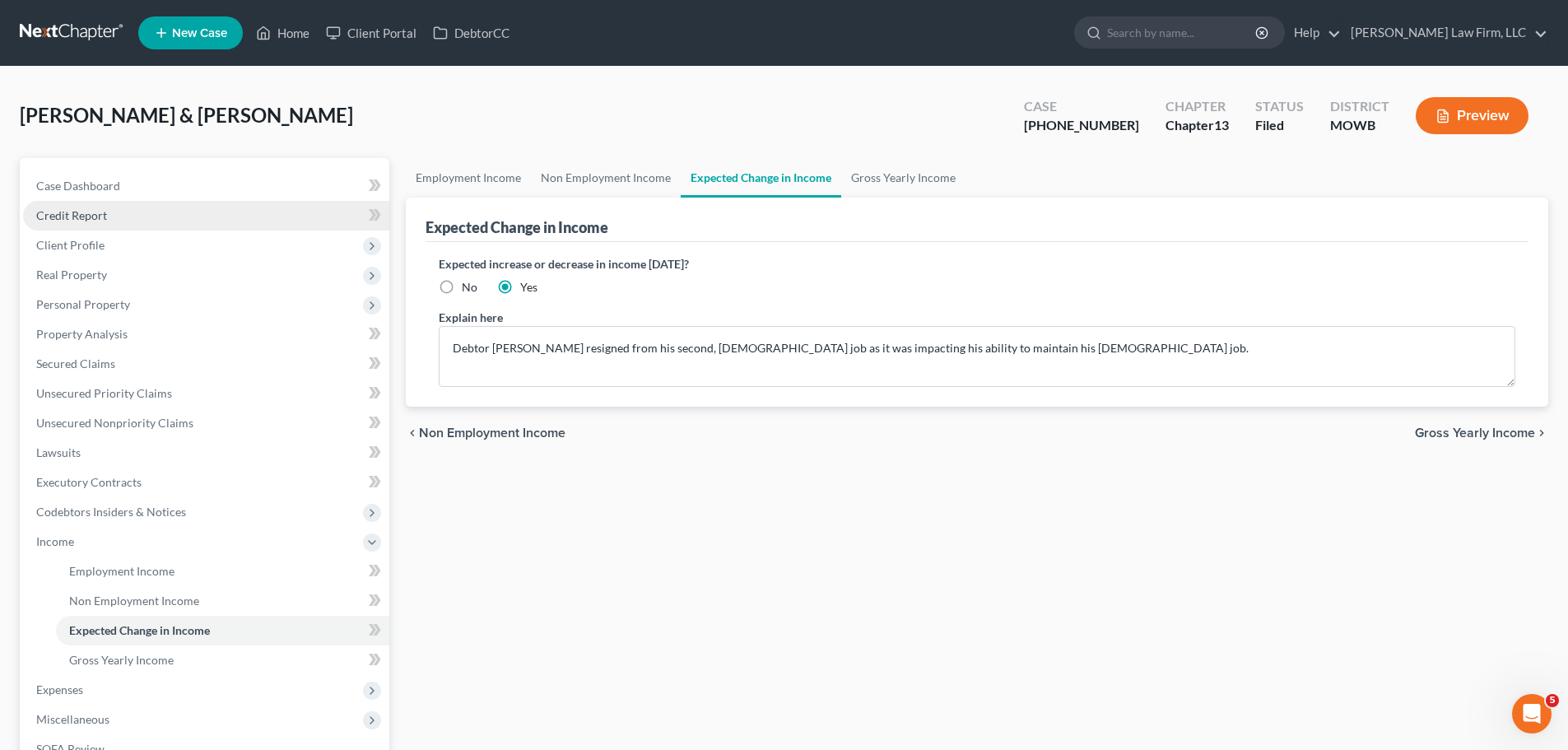
click at [95, 209] on span "Credit Report" at bounding box center [72, 215] width 71 height 14
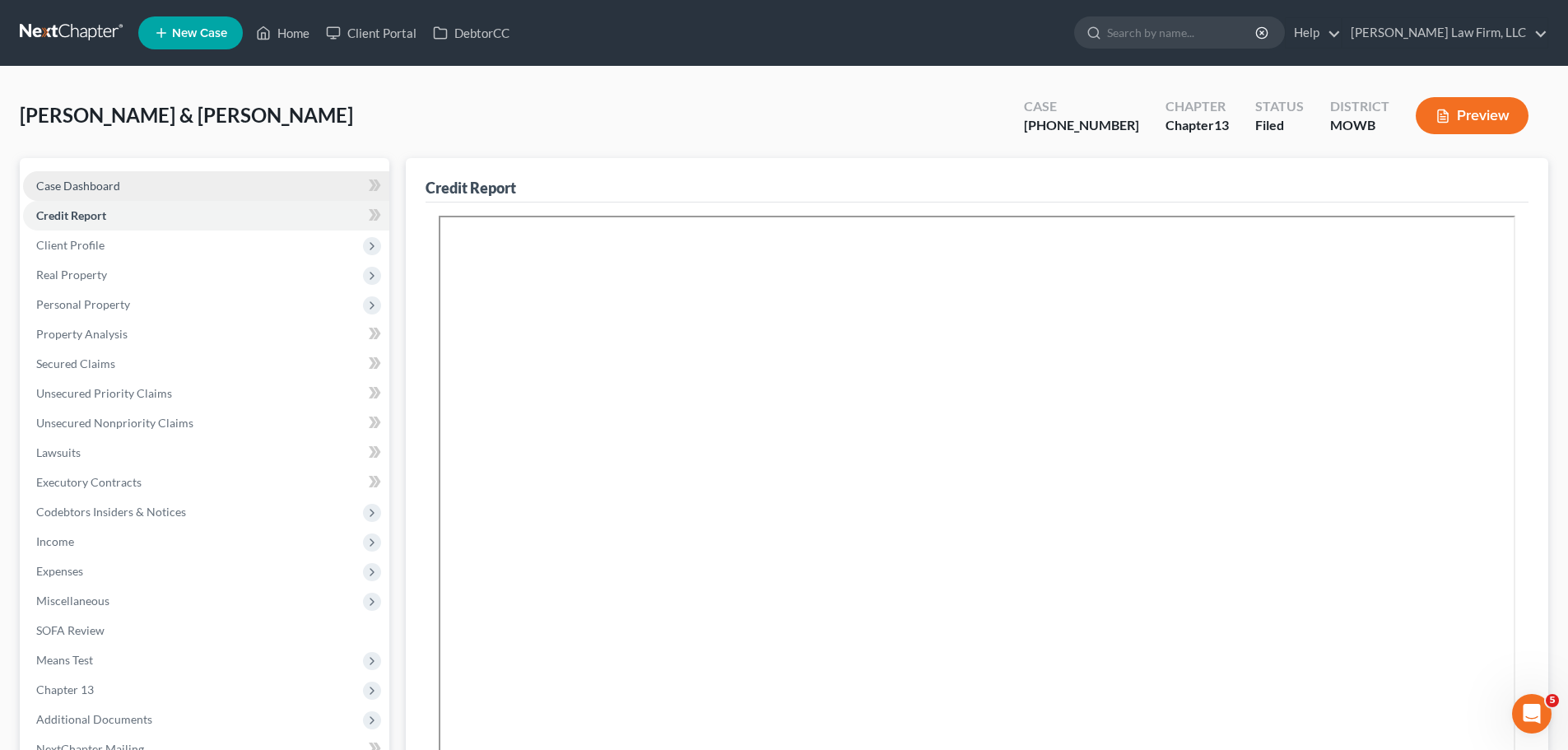
click at [101, 189] on span "Case Dashboard" at bounding box center [79, 185] width 84 height 14
select select "4"
